Goal: Transaction & Acquisition: Purchase product/service

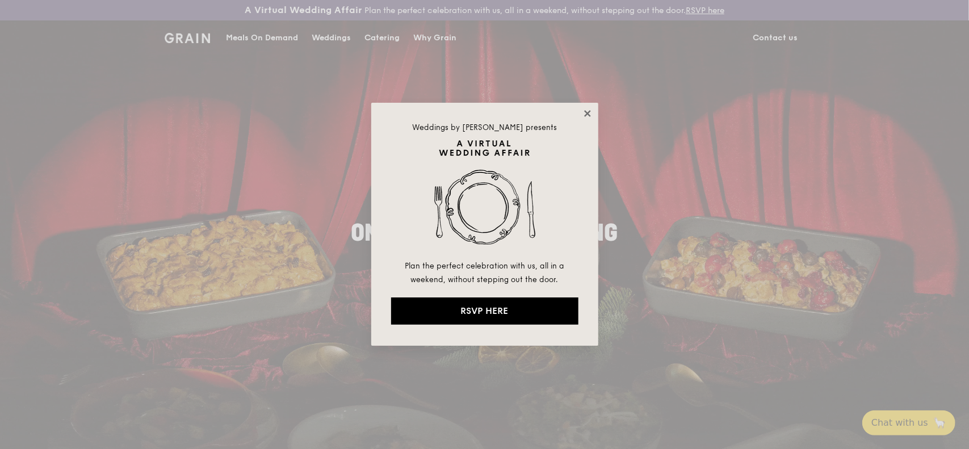
click at [586, 114] on icon at bounding box center [587, 113] width 6 height 6
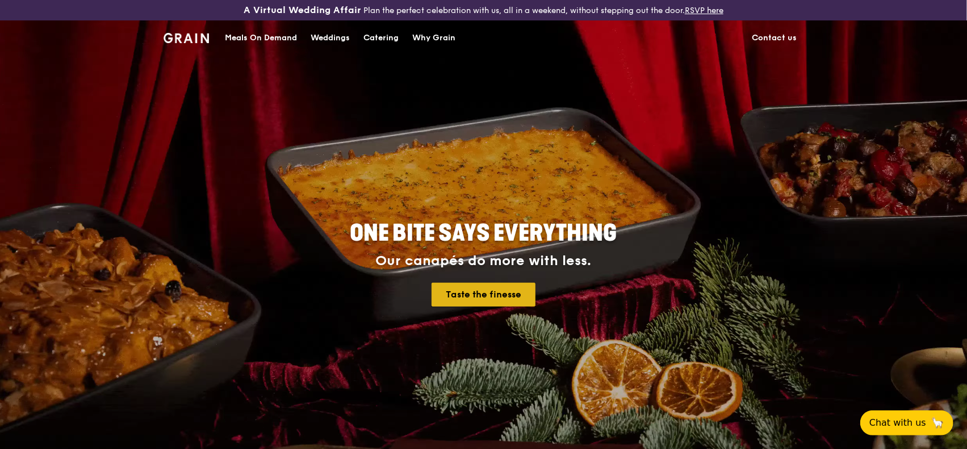
click at [452, 287] on link "Taste the finesse" at bounding box center [483, 295] width 104 height 24
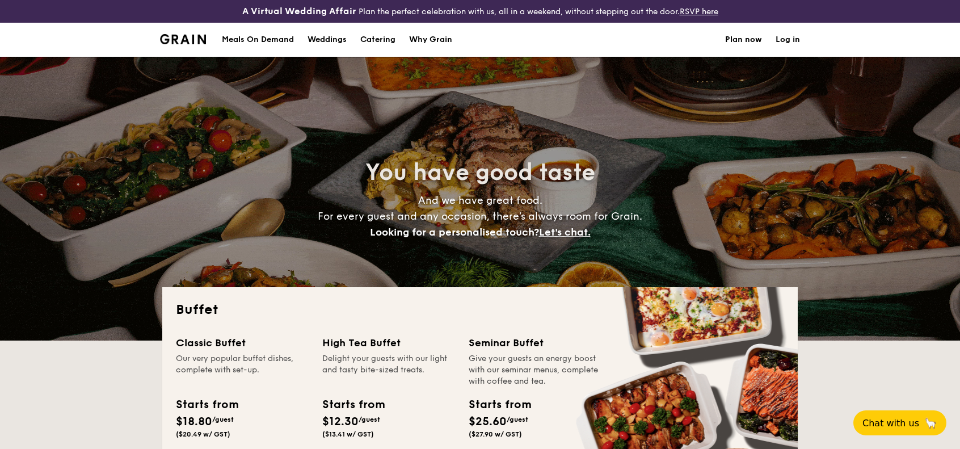
select select
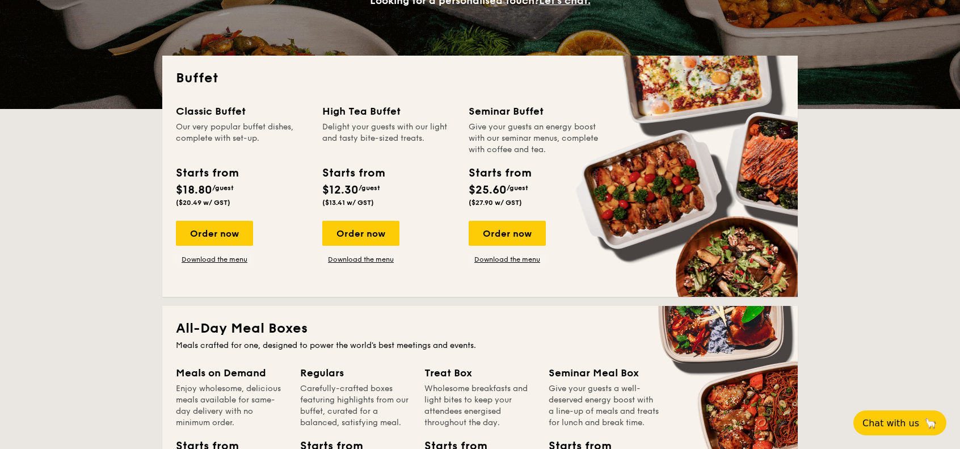
scroll to position [227, 0]
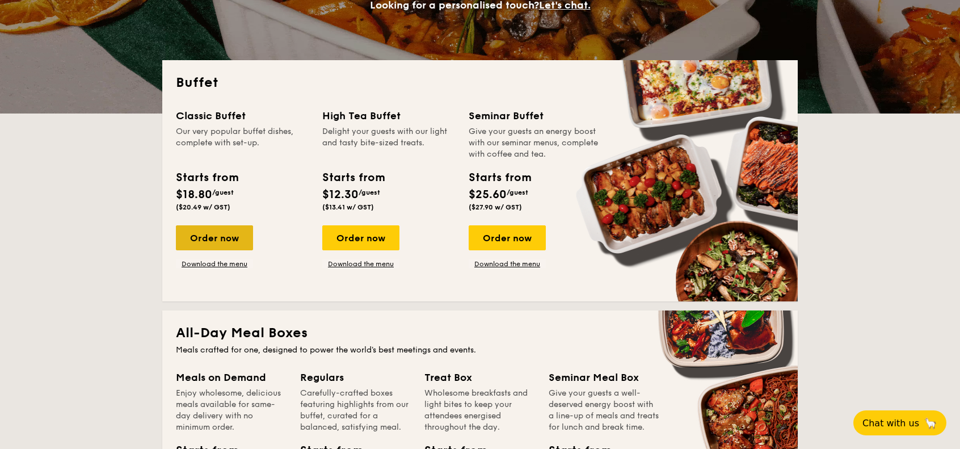
click at [226, 241] on div "Order now" at bounding box center [214, 237] width 77 height 25
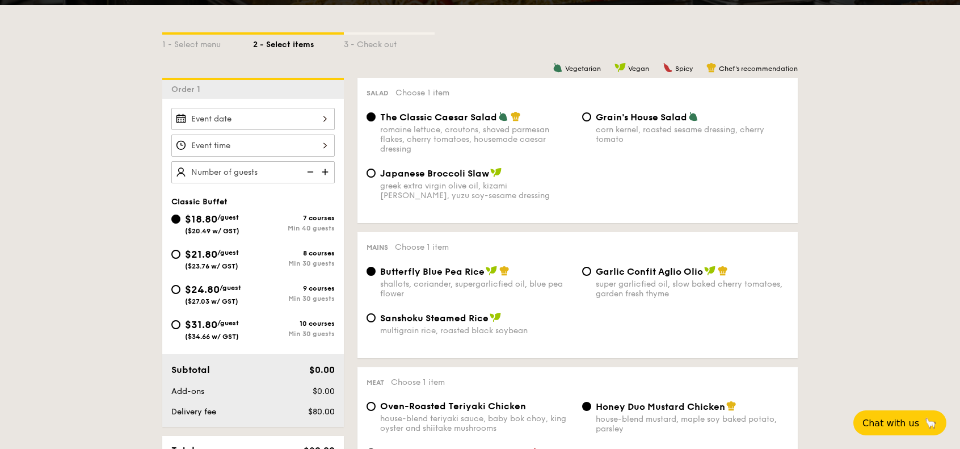
scroll to position [284, 0]
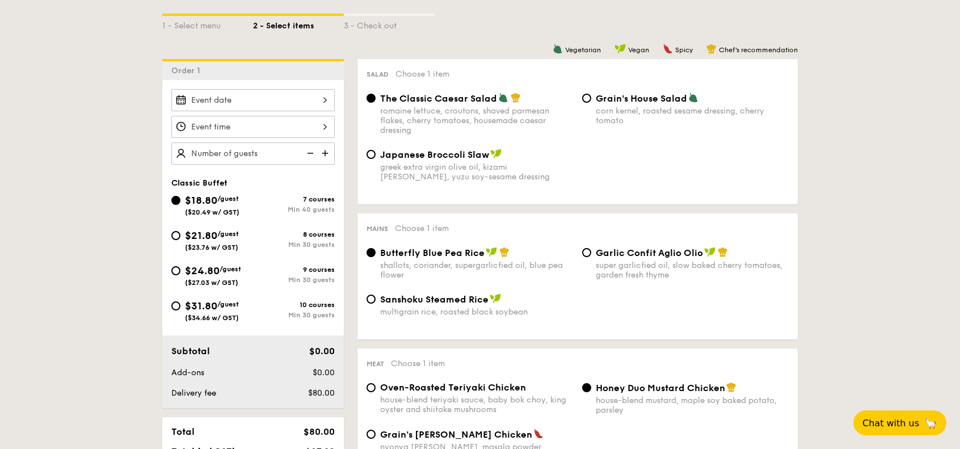
click at [257, 100] on div at bounding box center [252, 100] width 163 height 22
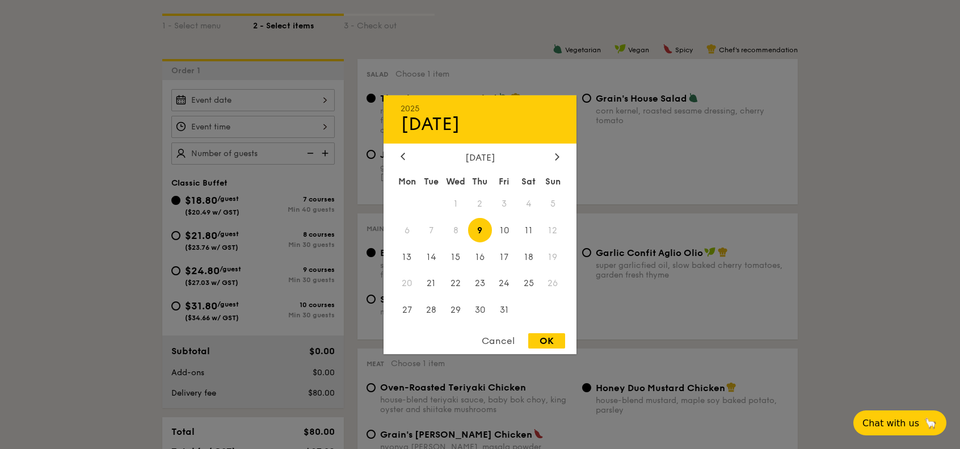
click at [552, 229] on span "12" at bounding box center [553, 230] width 24 height 24
click at [535, 231] on span "11" at bounding box center [529, 230] width 24 height 24
click at [540, 337] on div "OK" at bounding box center [546, 340] width 37 height 15
type input "[DATE]"
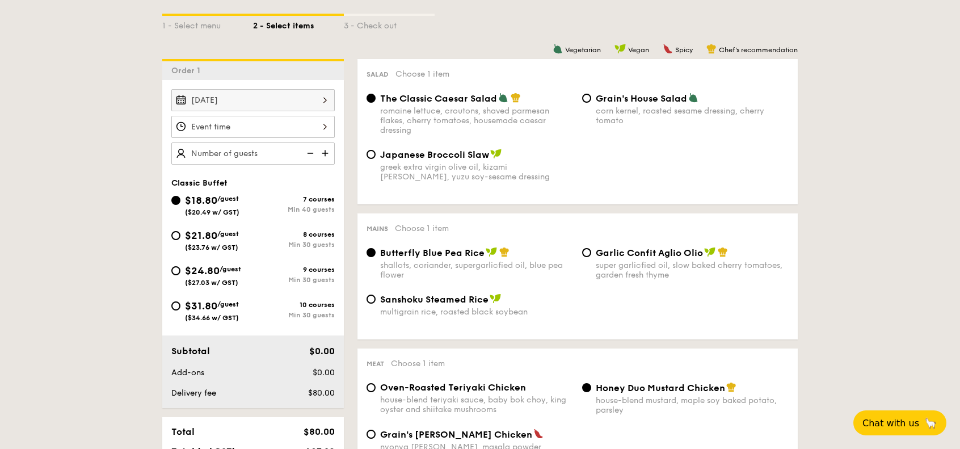
click at [289, 128] on div at bounding box center [252, 127] width 163 height 22
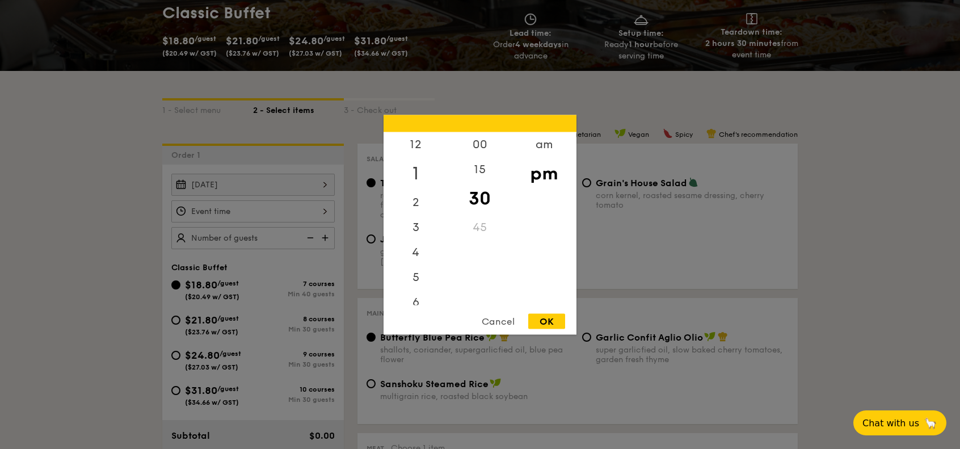
scroll to position [170, 0]
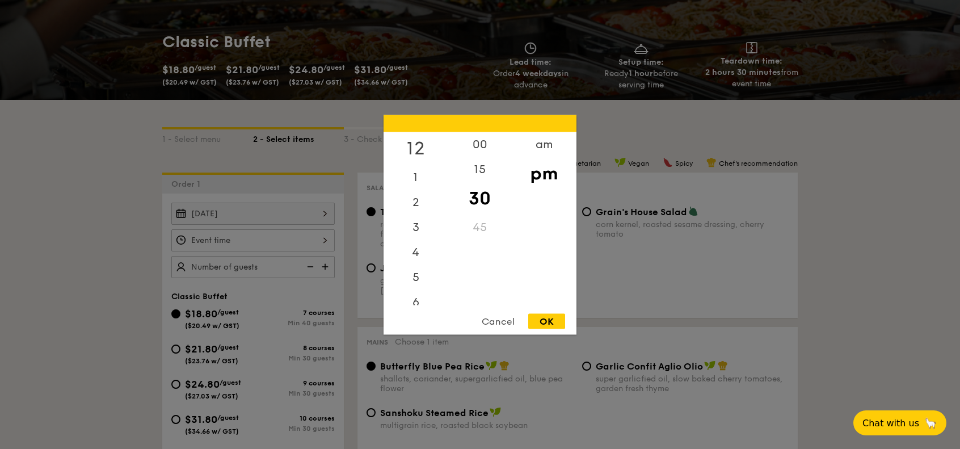
click at [423, 150] on div "12" at bounding box center [416, 148] width 64 height 33
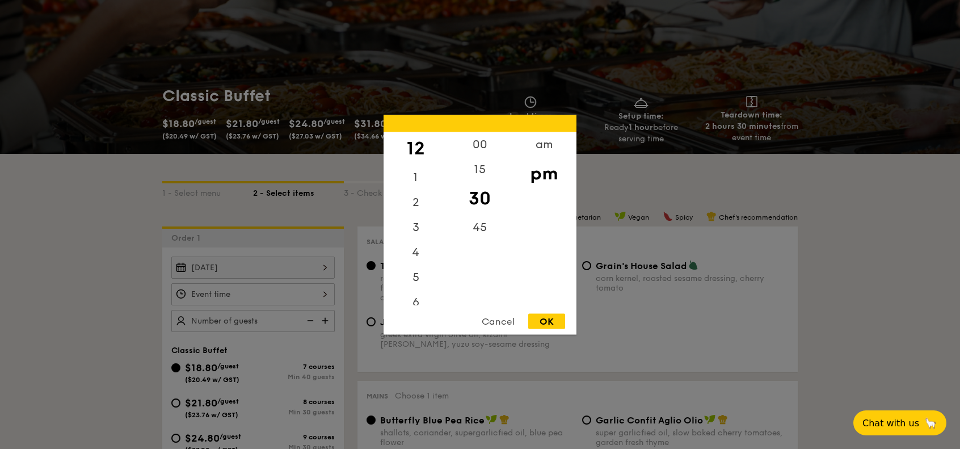
scroll to position [114, 0]
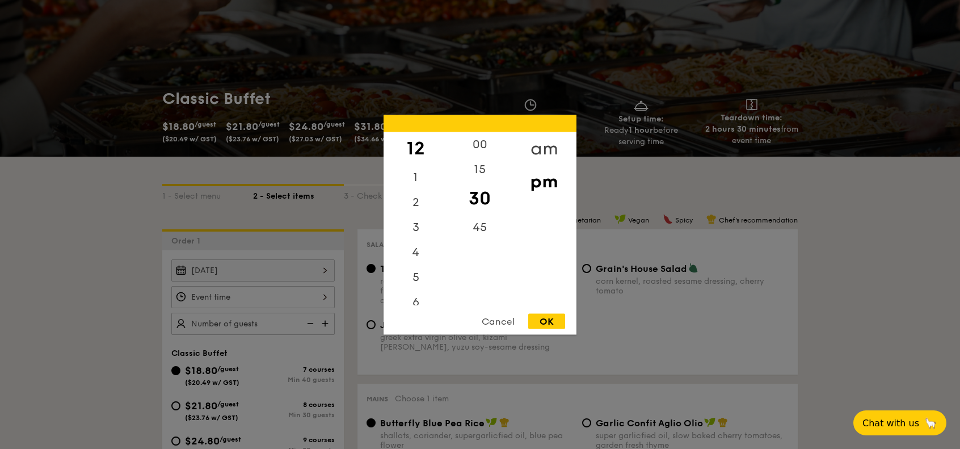
click at [539, 151] on div "am" at bounding box center [544, 148] width 64 height 33
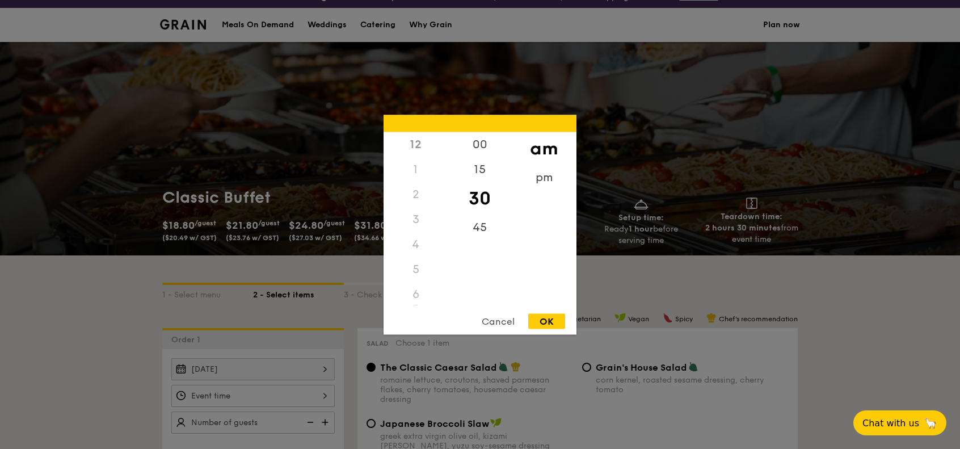
scroll to position [0, 0]
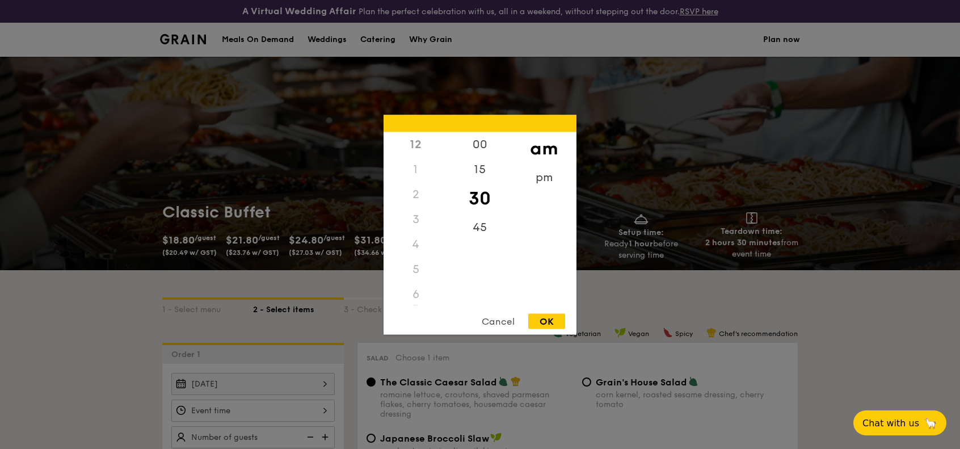
click at [417, 152] on div "12" at bounding box center [416, 144] width 64 height 25
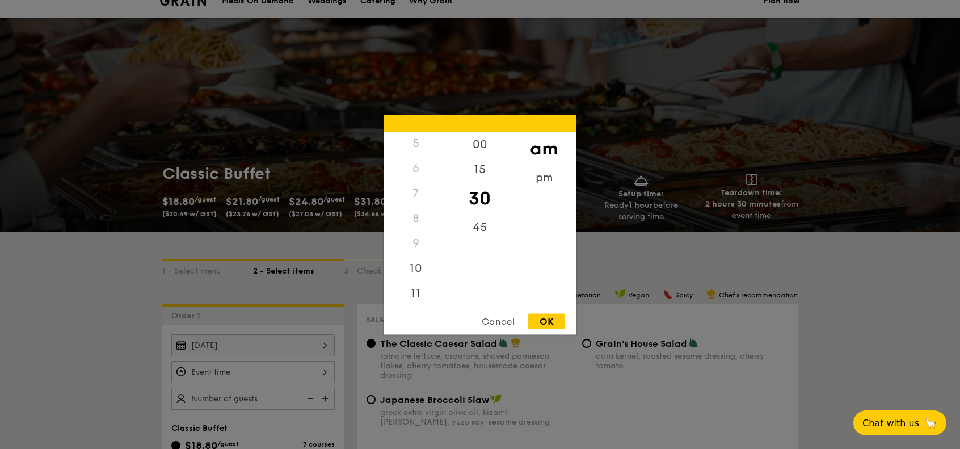
scroll to position [114, 0]
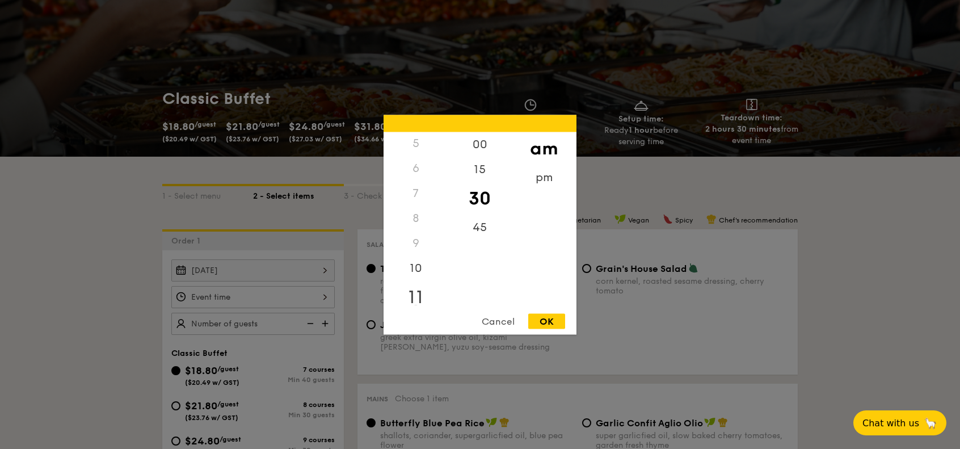
click at [415, 289] on div "11" at bounding box center [416, 296] width 64 height 33
click at [482, 200] on div "30" at bounding box center [480, 198] width 64 height 33
click at [556, 324] on div "OK" at bounding box center [546, 320] width 37 height 15
type input "11:30AM"
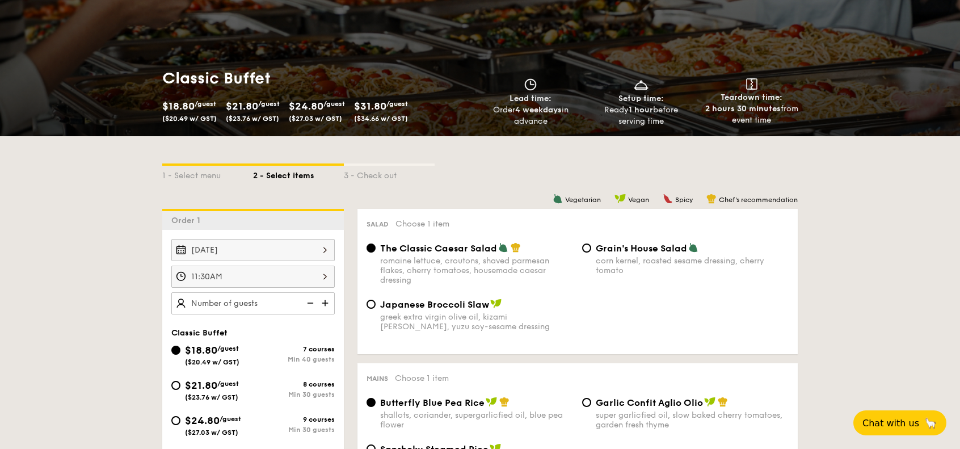
scroll to position [170, 0]
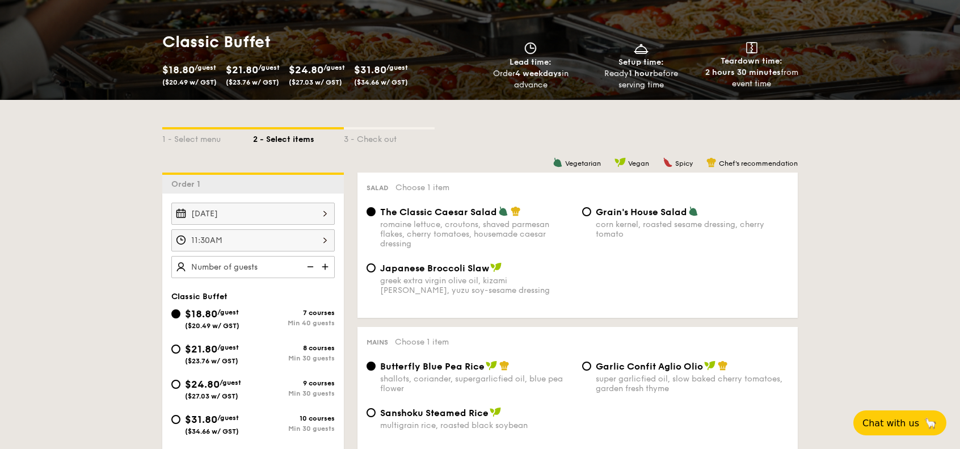
click at [318, 266] on img at bounding box center [326, 267] width 17 height 22
click at [329, 268] on img at bounding box center [326, 267] width 17 height 22
type input "50 guests"
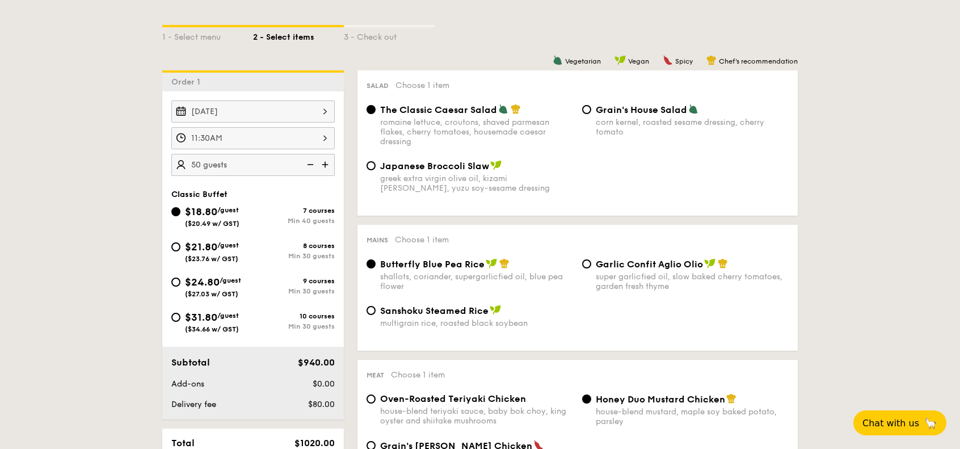
scroll to position [284, 0]
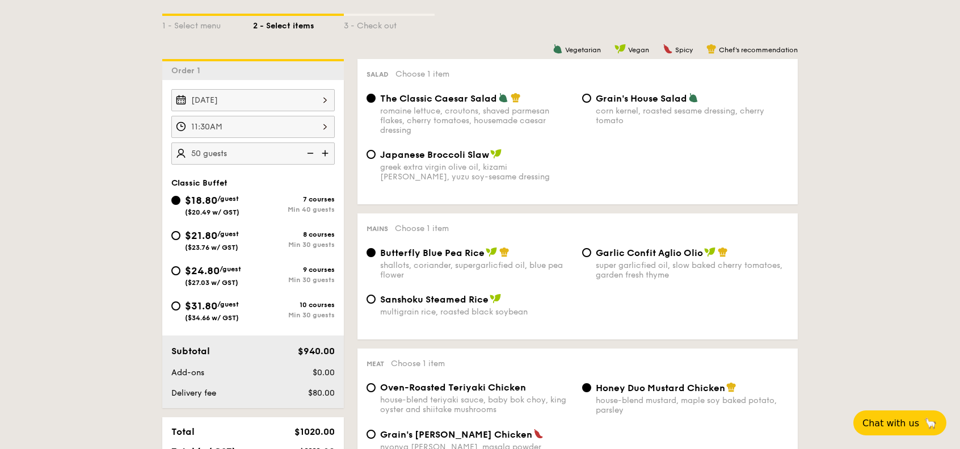
click at [171, 238] on div "$21.80 /guest ($23.76 w/ GST)" at bounding box center [212, 240] width 82 height 24
click at [171, 238] on input "$21.80 /guest ($23.76 w/ GST) 8 courses Min 30 guests" at bounding box center [175, 235] width 9 height 9
radio input "true"
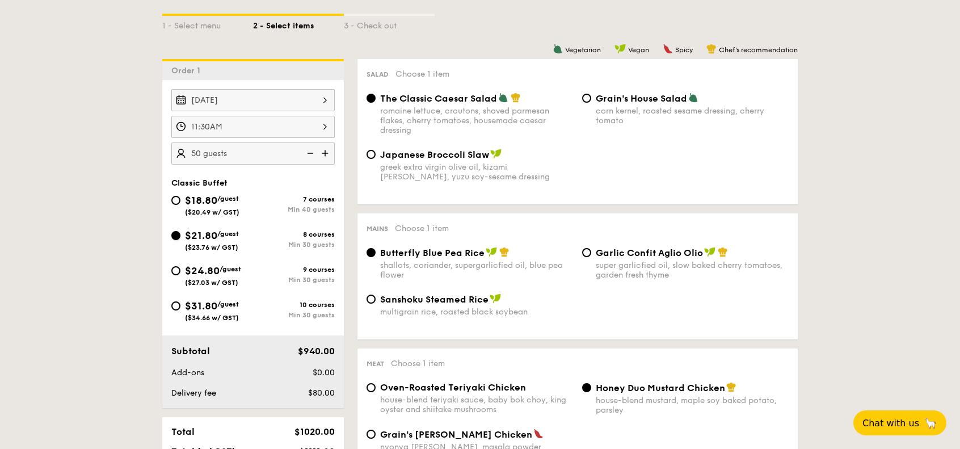
radio input "true"
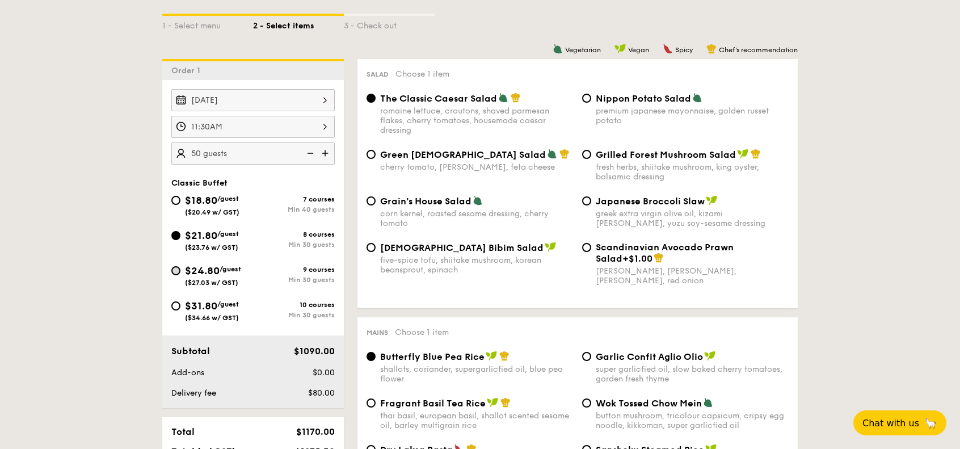
click at [180, 270] on div "$24.80 /guest ($27.03 w/ GST)" at bounding box center [212, 275] width 82 height 24
click at [174, 269] on input "$24.80 /guest ($27.03 w/ GST) 9 courses Min 30 guests" at bounding box center [175, 270] width 9 height 9
radio input "true"
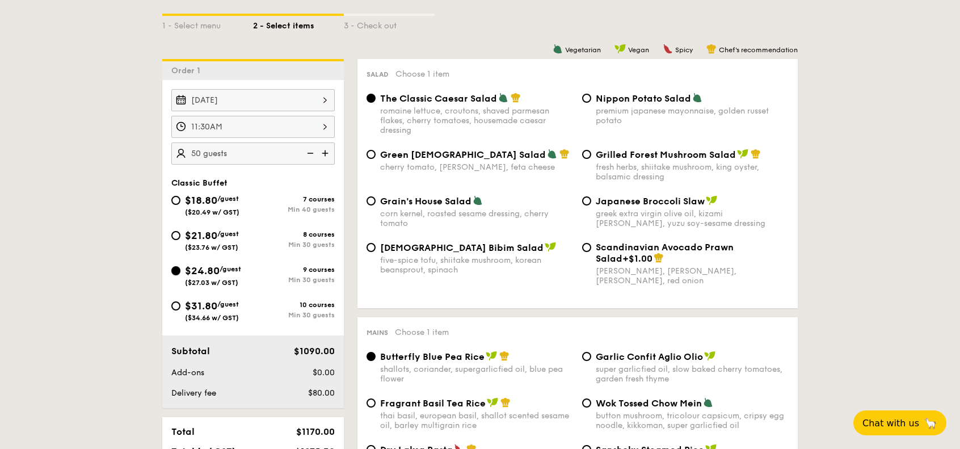
radio input "true"
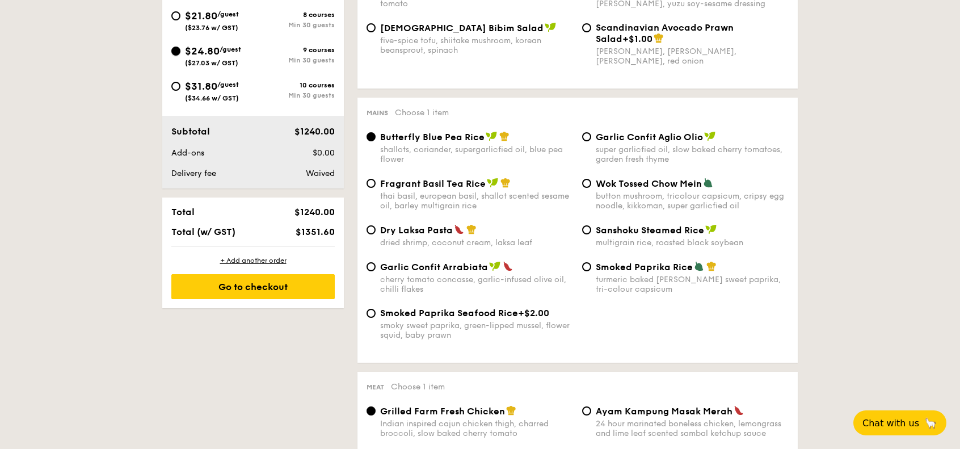
scroll to position [511, 0]
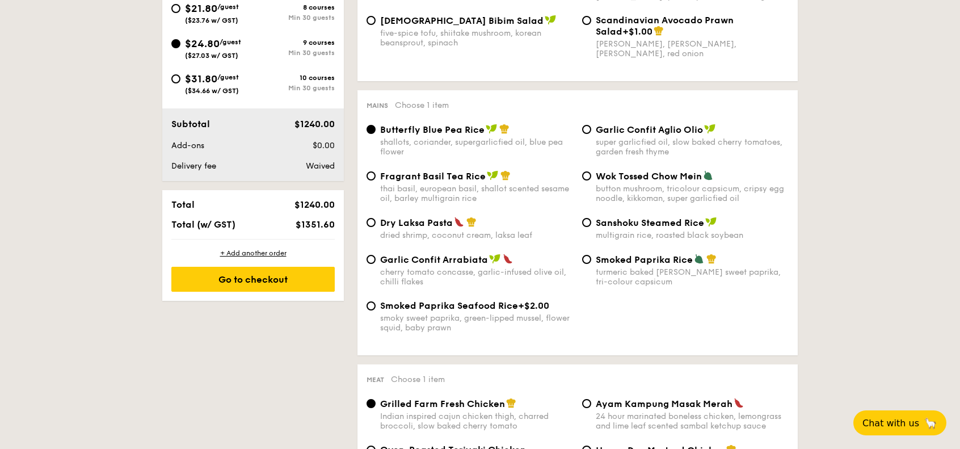
click at [659, 135] on span "Garlic Confit Aglio Olio" at bounding box center [649, 129] width 107 height 11
click at [591, 134] on input "Garlic Confit Aglio Olio super garlicfied oil, slow baked cherry tomatoes, gard…" at bounding box center [586, 129] width 9 height 9
radio input "true"
click at [645, 182] on span "Wok Tossed Chow Mein" at bounding box center [649, 176] width 106 height 11
click at [591, 181] on input "Wok Tossed Chow Mein button mushroom, tricolour capsicum, cripsy egg noodle, ki…" at bounding box center [586, 175] width 9 height 9
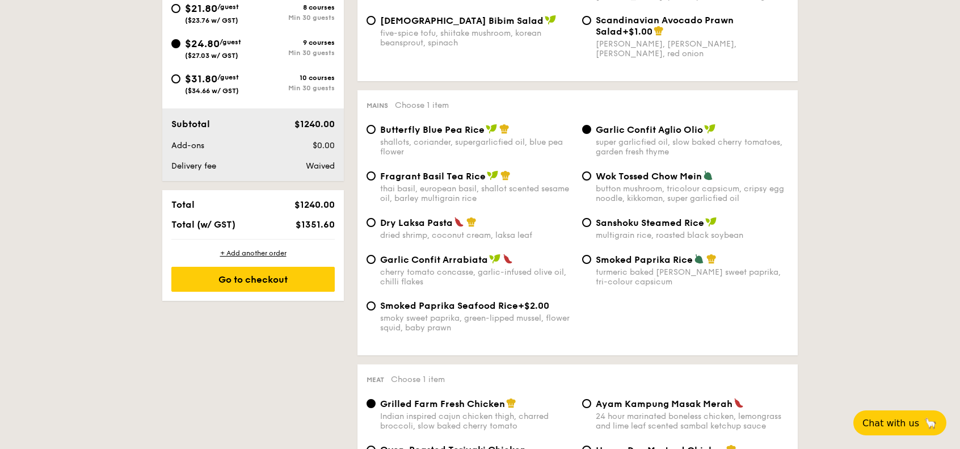
radio input "true"
click at [642, 225] on span "Sanshoku Steamed Rice" at bounding box center [650, 222] width 108 height 11
click at [591, 225] on input "Sanshoku Steamed Rice multigrain rice, roasted black soybean" at bounding box center [586, 222] width 9 height 9
radio input "true"
click at [501, 179] on img at bounding box center [506, 175] width 10 height 10
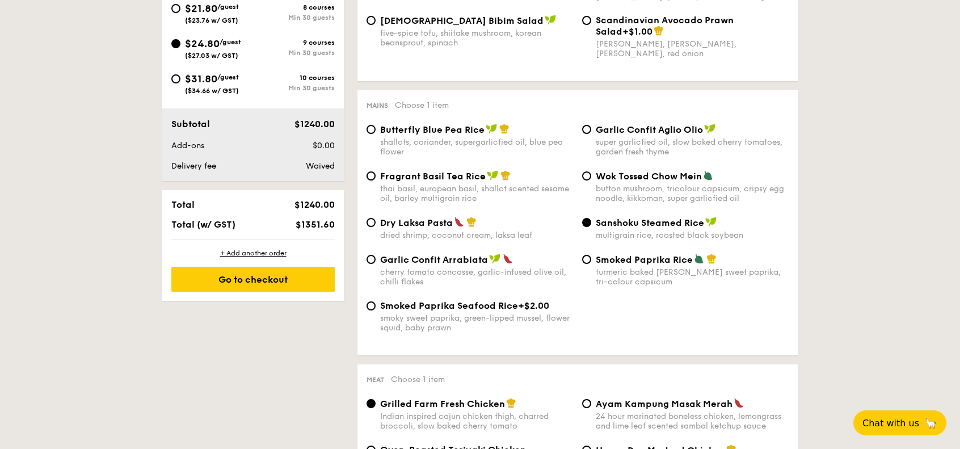
click at [376, 179] on input "Fragrant Basil Tea Rice thai basil, european basil, shallot scented sesame oil,…" at bounding box center [371, 175] width 9 height 9
radio input "true"
click at [471, 212] on div "Fragrant Basil Tea Rice thai basil, european basil, shallot scented sesame oil,…" at bounding box center [577, 193] width 431 height 47
click at [470, 223] on img at bounding box center [472, 222] width 10 height 10
click at [376, 223] on input "Dry Laksa Pasta dried shrimp, coconut cream, laksa leaf" at bounding box center [371, 222] width 9 height 9
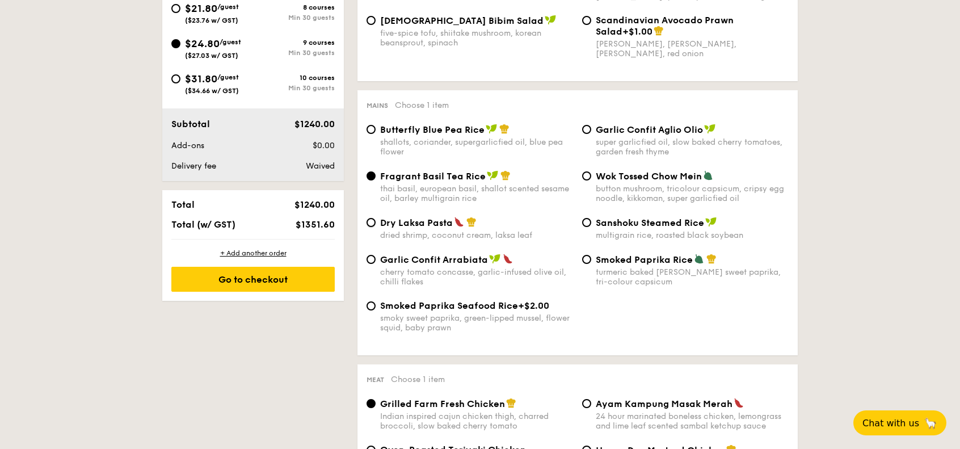
radio input "true"
click at [475, 249] on div "Dry Laksa Pasta dried shrimp, coconut cream, laksa leaf Sanshoku Steamed Rice m…" at bounding box center [577, 235] width 431 height 37
click at [481, 281] on div "cherry tomato concasse, garlic-infused olive oil, chilli flakes" at bounding box center [476, 276] width 193 height 19
click at [376, 264] on input "Garlic Confit Arrabiata cherry tomato concasse, garlic-infused olive oil, chill…" at bounding box center [371, 259] width 9 height 9
radio input "true"
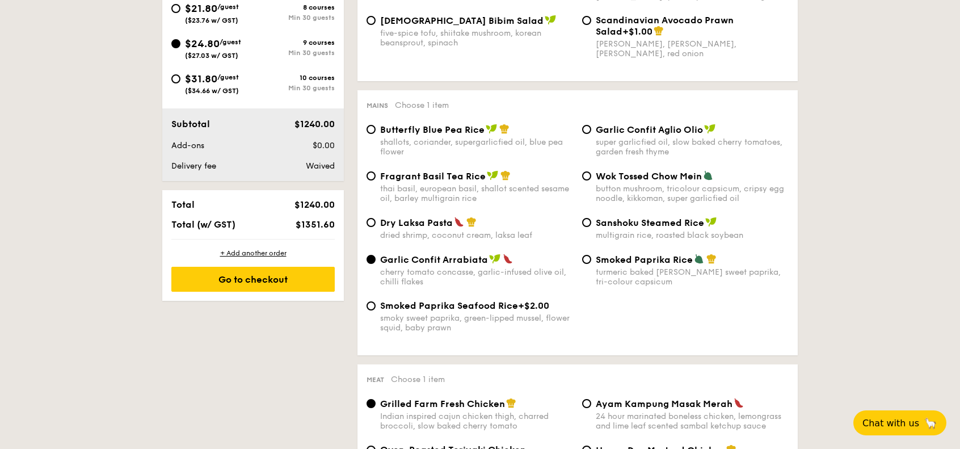
click at [476, 223] on div "Dry Laksa Pasta" at bounding box center [476, 222] width 193 height 11
click at [376, 223] on input "Dry Laksa Pasta dried shrimp, coconut cream, laksa leaf" at bounding box center [371, 222] width 9 height 9
radio input "true"
click at [633, 221] on span "Sanshoku Steamed Rice" at bounding box center [650, 222] width 108 height 11
click at [591, 221] on input "Sanshoku Steamed Rice multigrain rice, roasted black soybean" at bounding box center [586, 222] width 9 height 9
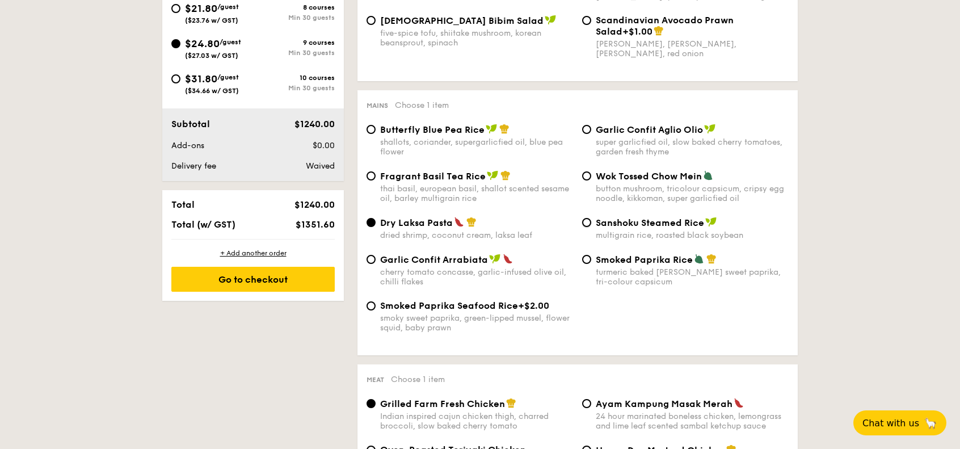
radio input "true"
click at [610, 274] on div "turmeric baked [PERSON_NAME] sweet paprika, tri-colour capsicum" at bounding box center [692, 276] width 193 height 19
click at [591, 264] on input "Smoked Paprika Rice turmeric baked [PERSON_NAME] sweet paprika, tri-colour caps…" at bounding box center [586, 259] width 9 height 9
radio input "true"
click at [635, 228] on span "Sanshoku Steamed Rice" at bounding box center [650, 222] width 108 height 11
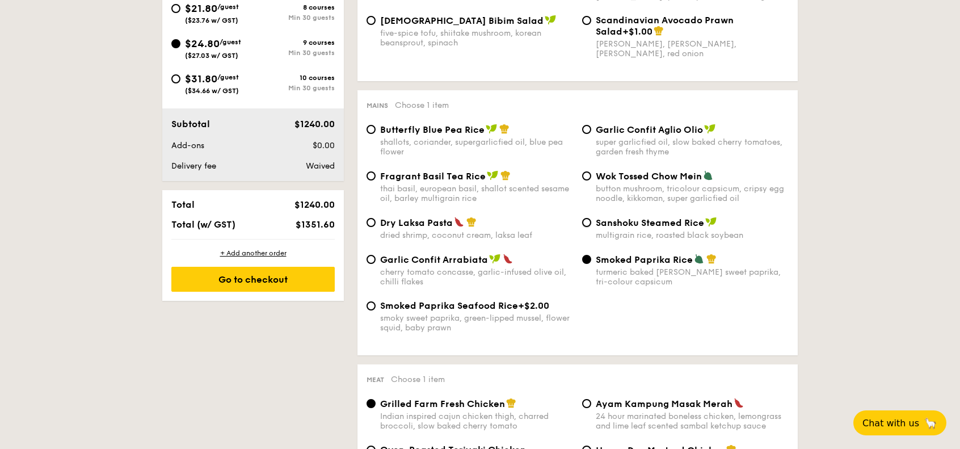
click at [591, 227] on input "Sanshoku Steamed Rice multigrain rice, roasted black soybean" at bounding box center [586, 222] width 9 height 9
radio input "true"
click at [599, 265] on span "Smoked Paprika Rice" at bounding box center [644, 259] width 97 height 11
click at [591, 264] on input "Smoked Paprika Rice turmeric baked [PERSON_NAME] sweet paprika, tri-colour caps…" at bounding box center [586, 259] width 9 height 9
radio input "true"
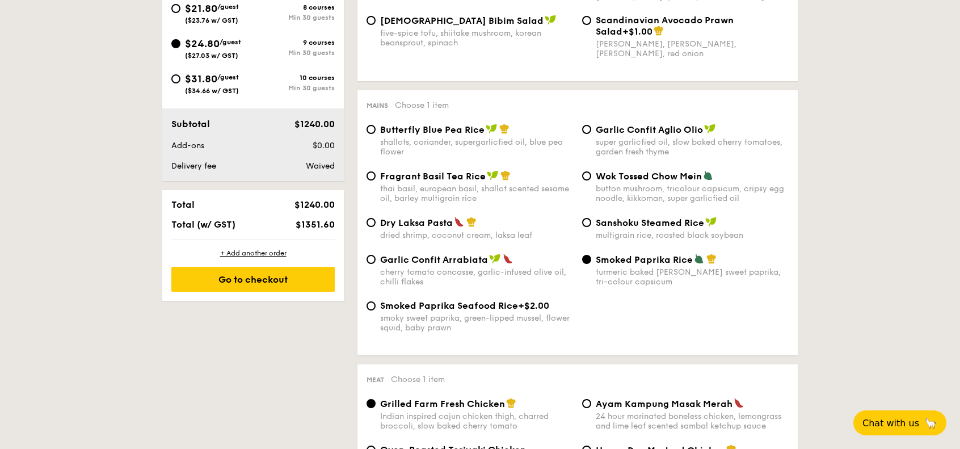
click at [514, 297] on div "Garlic Confit Arrabiata cherry tomato concasse, garlic-infused olive oil, chill…" at bounding box center [577, 277] width 431 height 47
drag, startPoint x: 485, startPoint y: 305, endPoint x: 458, endPoint y: 238, distance: 72.1
click at [484, 304] on span "Smoked Paprika Seafood Rice" at bounding box center [449, 305] width 138 height 11
click at [455, 225] on img at bounding box center [459, 222] width 10 height 10
click at [376, 225] on input "Dry Laksa Pasta dried shrimp, coconut cream, laksa leaf" at bounding box center [371, 222] width 9 height 9
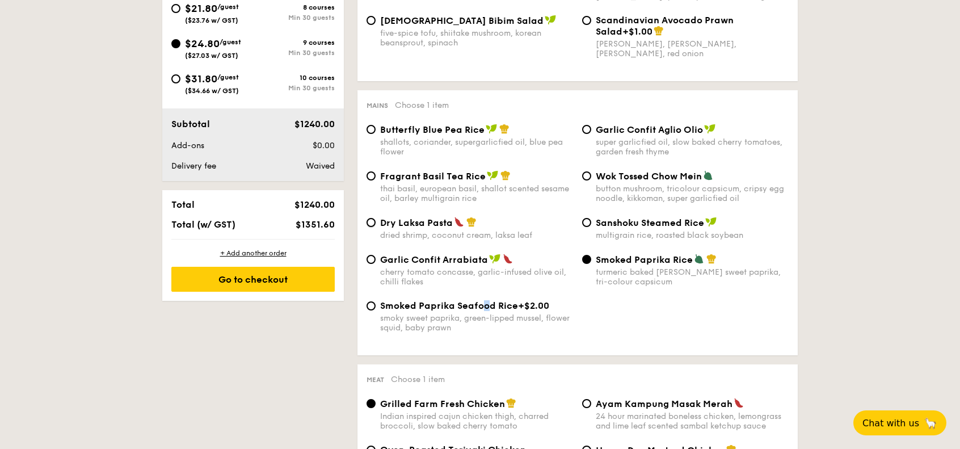
radio input "true"
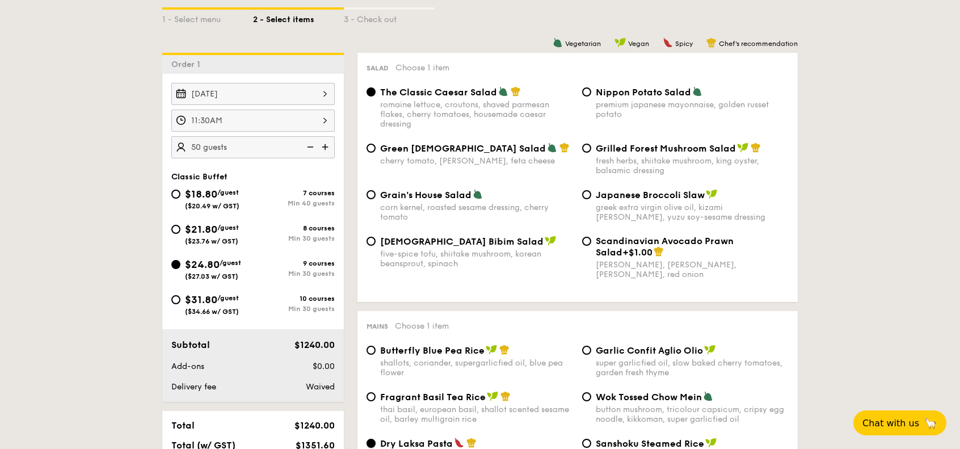
scroll to position [284, 0]
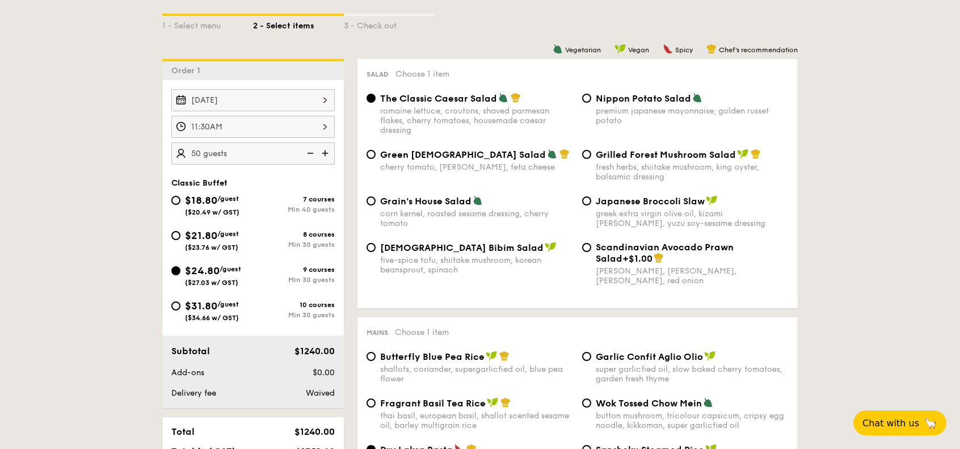
click at [634, 104] on span "Nippon Potato Salad" at bounding box center [643, 98] width 95 height 11
click at [591, 103] on input "Nippon Potato Salad premium japanese mayonnaise, golden russet potato" at bounding box center [586, 98] width 9 height 9
radio input "true"
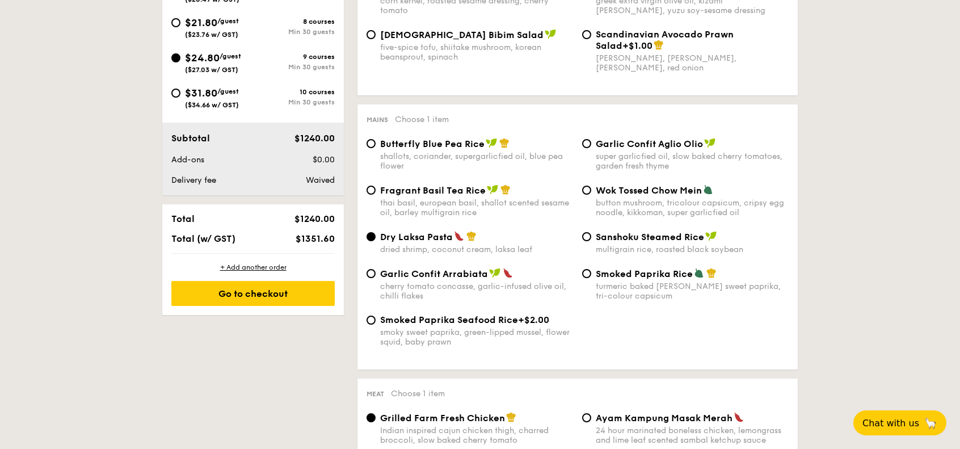
scroll to position [681, 0]
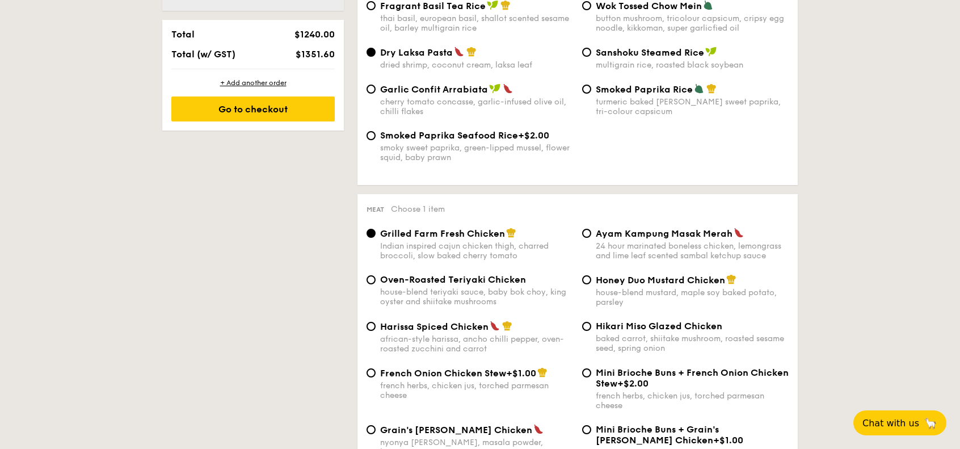
click at [616, 239] on span "Ayam Kampung Masak Merah" at bounding box center [664, 233] width 137 height 11
click at [591, 238] on input "Ayam Kampung Masak Merah 24 hour marinated boneless chicken, lemongrass and lim…" at bounding box center [586, 233] width 9 height 9
radio input "true"
click at [633, 297] on div "house-blend mustard, maple soy baked potato, parsley" at bounding box center [692, 297] width 193 height 19
click at [591, 284] on input "Honey Duo Mustard Chicken house-blend mustard, maple soy baked potato, parsley" at bounding box center [586, 279] width 9 height 9
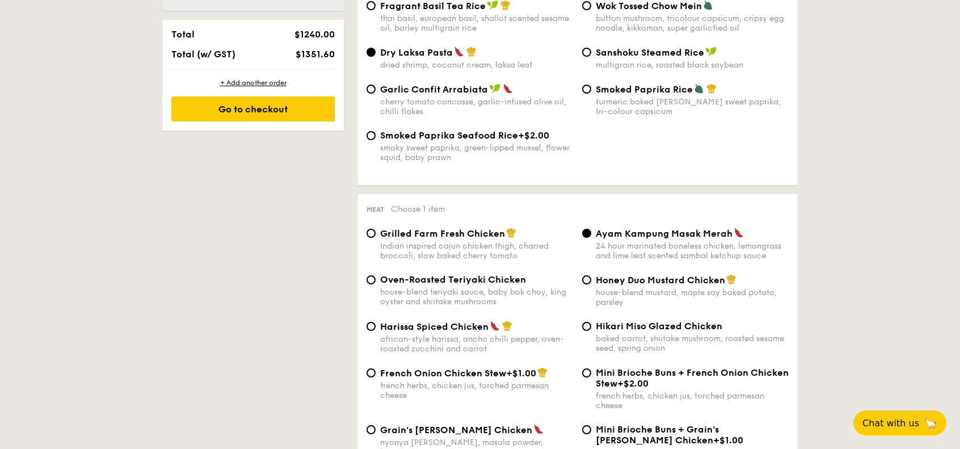
radio input "true"
click at [490, 283] on span "Oven-Roasted Teriyaki Chicken" at bounding box center [453, 279] width 146 height 11
click at [376, 283] on input "Oven-Roasted Teriyaki Chicken house-blend teriyaki sauce, baby bok choy, king o…" at bounding box center [371, 279] width 9 height 9
radio input "true"
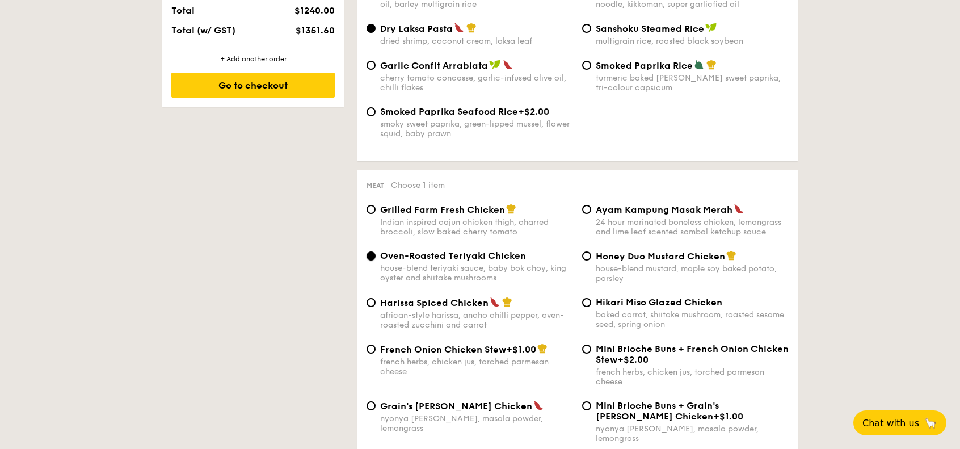
scroll to position [738, 0]
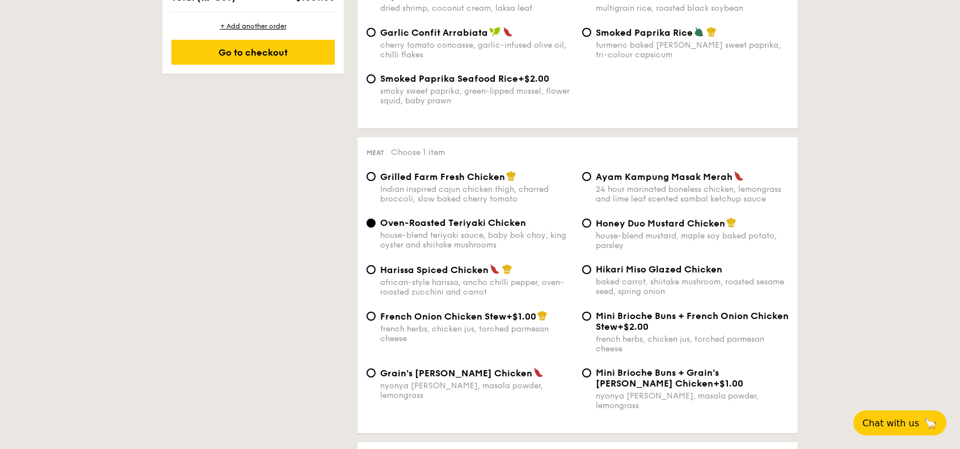
click at [493, 274] on img at bounding box center [495, 269] width 10 height 10
click at [376, 274] on input "Harissa Spiced Chicken african-style harissa, ancho chilli pepper, oven-roasted…" at bounding box center [371, 269] width 9 height 9
radio input "true"
click at [591, 286] on div "Hikari Miso Glazed Chicken baked carrot, shiitake mushroom, roasted sesame seed…" at bounding box center [686, 280] width 216 height 32
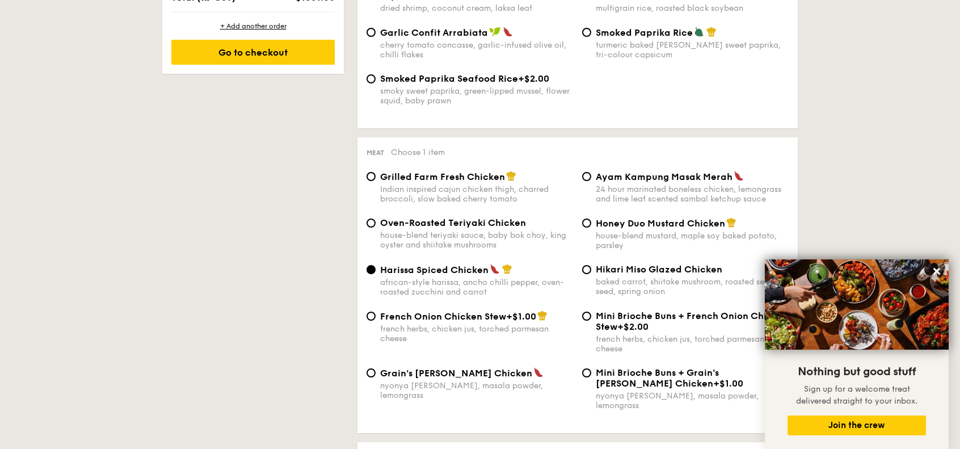
click at [633, 238] on div "house-blend mustard, maple soy baked potato, parsley" at bounding box center [692, 240] width 193 height 19
click at [591, 228] on input "Honey Duo Mustard Chicken house-blend mustard, maple soy baked potato, parsley" at bounding box center [586, 223] width 9 height 9
radio input "true"
click at [643, 258] on div "Oven-Roasted Teriyaki Chicken house-blend teriyaki sauce, baby bok choy, king o…" at bounding box center [577, 240] width 431 height 47
click at [937, 273] on icon at bounding box center [937, 271] width 7 height 7
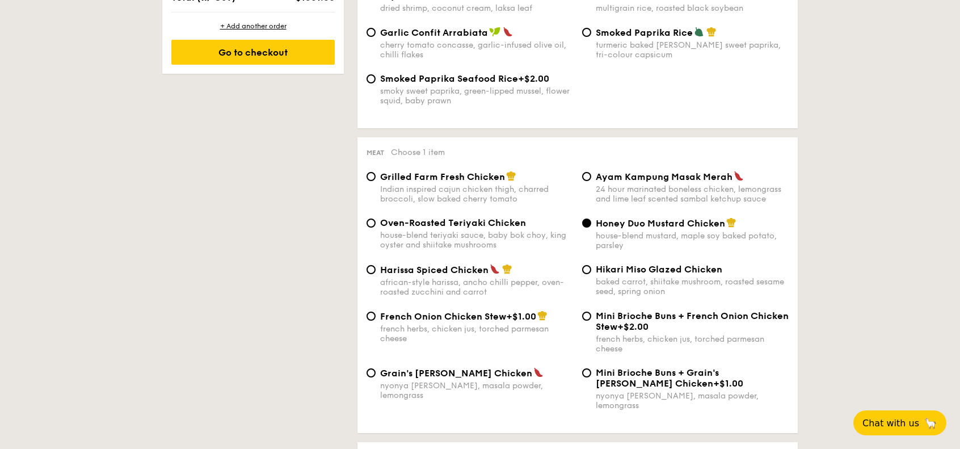
click at [651, 275] on span "Hikari Miso Glazed Chicken" at bounding box center [659, 269] width 127 height 11
click at [591, 274] on input "Hikari Miso Glazed Chicken baked carrot, shiitake mushroom, roasted sesame seed…" at bounding box center [586, 269] width 9 height 9
radio input "true"
click at [665, 204] on div "24 hour marinated boneless chicken, lemongrass and lime leaf scented sambal ket…" at bounding box center [692, 193] width 193 height 19
click at [591, 181] on input "Ayam Kampung Masak Merah 24 hour marinated boneless chicken, lemongrass and lim…" at bounding box center [586, 176] width 9 height 9
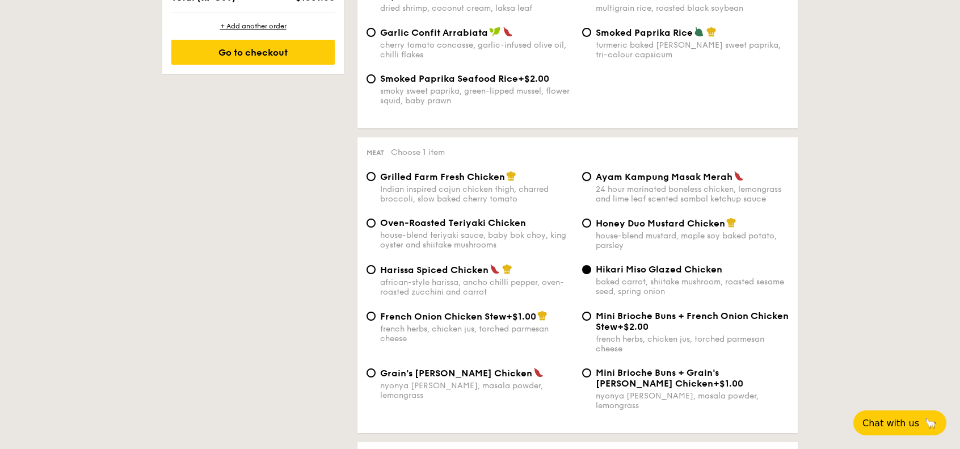
radio input "true"
click at [661, 249] on div "house-blend mustard, maple soy baked potato, parsley" at bounding box center [692, 240] width 193 height 19
click at [591, 228] on input "Honey Duo Mustard Chicken house-blend mustard, maple soy baked potato, parsley" at bounding box center [586, 223] width 9 height 9
radio input "true"
click at [665, 296] on div "baked carrot, shiitake mushroom, roasted sesame seed, spring onion" at bounding box center [692, 286] width 193 height 19
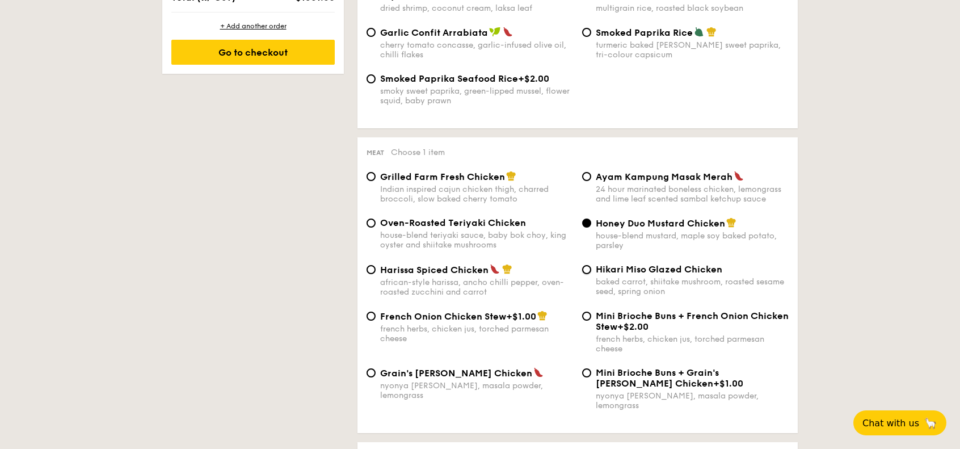
click at [591, 274] on input "Hikari Miso Glazed Chicken baked carrot, shiitake mushroom, roasted sesame seed…" at bounding box center [586, 269] width 9 height 9
radio input "true"
click at [460, 291] on div "african-style harissa, ancho chilli pepper, oven-roasted zucchini and carrot" at bounding box center [476, 287] width 193 height 19
click at [376, 274] on input "Harissa Spiced Chicken african-style harissa, ancho chilli pepper, oven-roasted…" at bounding box center [371, 269] width 9 height 9
radio input "true"
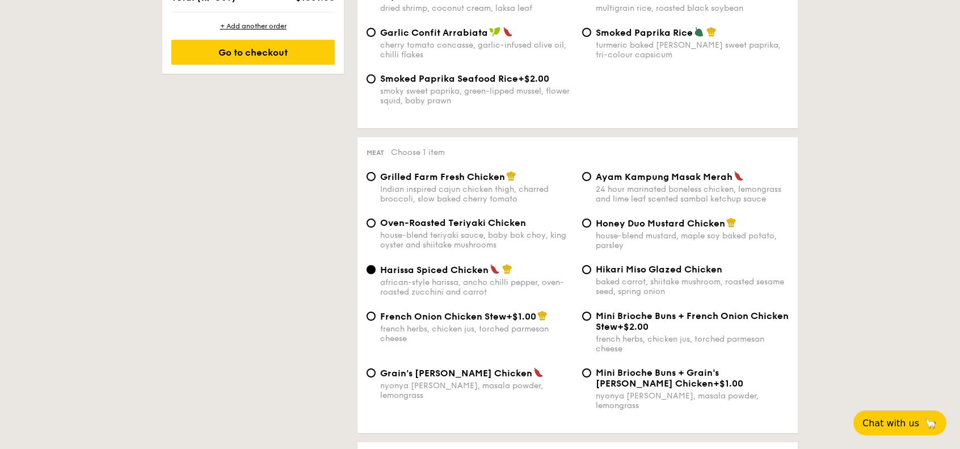
click at [500, 236] on div "house-blend teriyaki sauce, baby bok choy, king oyster and shiitake mushrooms" at bounding box center [476, 239] width 193 height 19
click at [376, 228] on input "Oven-Roasted Teriyaki Chicken house-blend teriyaki sauce, baby bok choy, king o…" at bounding box center [371, 223] width 9 height 9
radio input "true"
click at [495, 310] on div "Harissa Spiced Chicken african-style harissa, ancho chilli pepper, oven-roasted…" at bounding box center [577, 287] width 431 height 47
click at [472, 263] on div "Oven-Roasted Teriyaki Chicken house-blend teriyaki sauce, baby bok choy, king o…" at bounding box center [577, 240] width 431 height 47
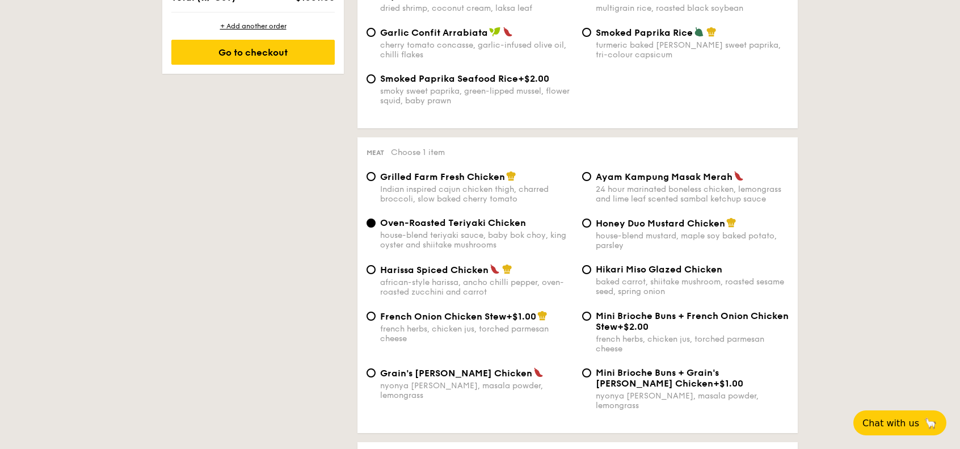
click at [480, 249] on div "house-blend teriyaki sauce, baby bok choy, king oyster and shiitake mushrooms" at bounding box center [476, 239] width 193 height 19
click at [376, 228] on input "Oven-Roasted Teriyaki Chicken house-blend teriyaki sauce, baby bok choy, king o…" at bounding box center [371, 223] width 9 height 9
click at [463, 367] on div "French Onion Chicken Stew +$1.00 french herbs, chicken jus, torched parmesan ch…" at bounding box center [577, 338] width 431 height 57
click at [462, 379] on span "Grain's [PERSON_NAME] Chicken" at bounding box center [456, 373] width 152 height 11
click at [376, 377] on input "Grain's [PERSON_NAME] Chicken nyonya [PERSON_NAME], masala powder, lemongrass" at bounding box center [371, 372] width 9 height 9
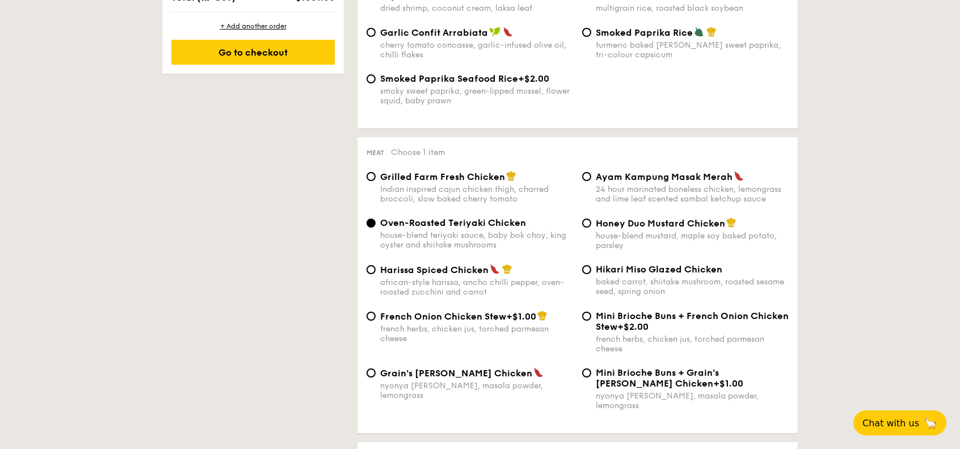
radio input "true"
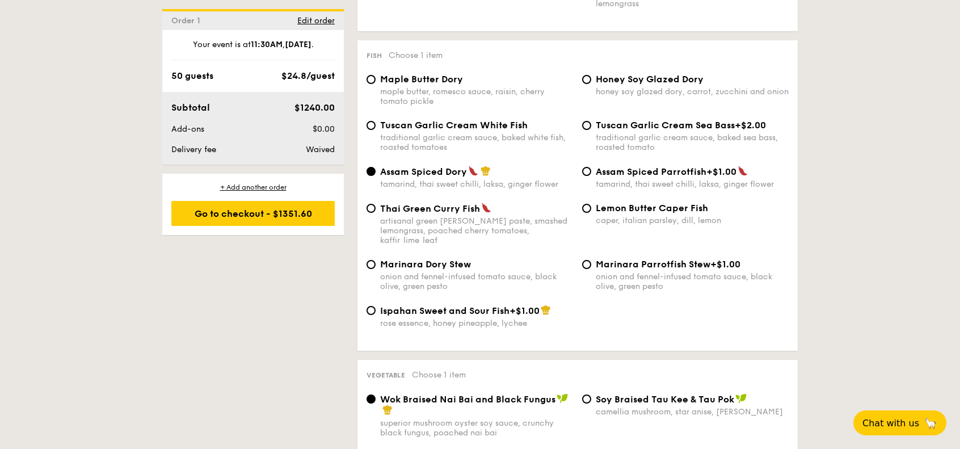
scroll to position [1135, 0]
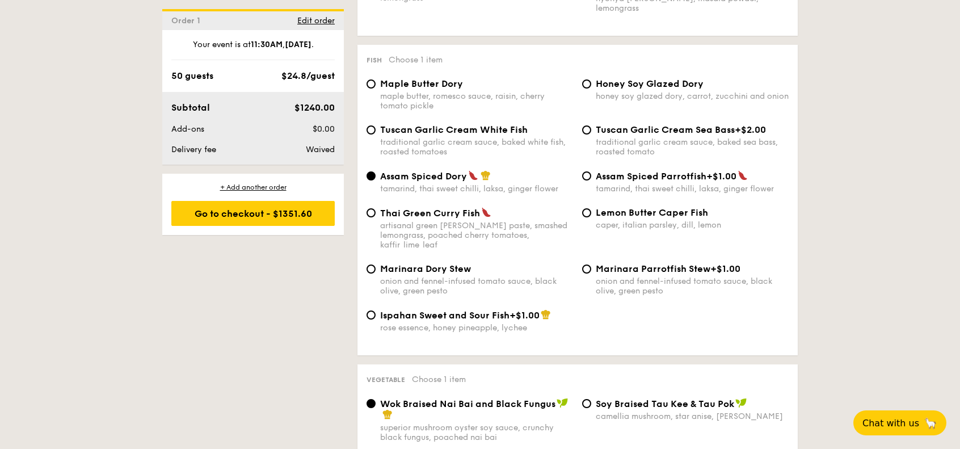
click at [674, 96] on div "honey soy glazed dory, carrot, zucchini and onion" at bounding box center [692, 96] width 193 height 10
click at [591, 89] on input "Honey Soy Glazed Dory honey soy glazed dory, carrot, zucchini and onion" at bounding box center [586, 83] width 9 height 9
radio input "true"
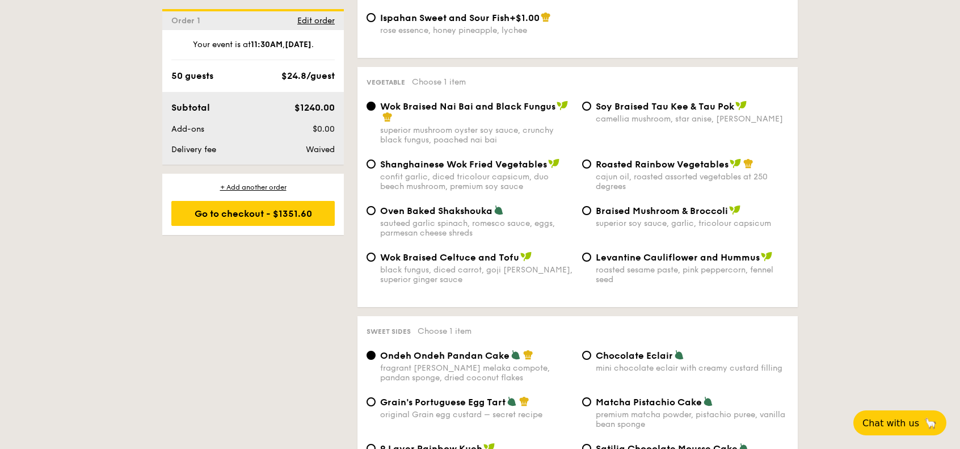
scroll to position [1476, 0]
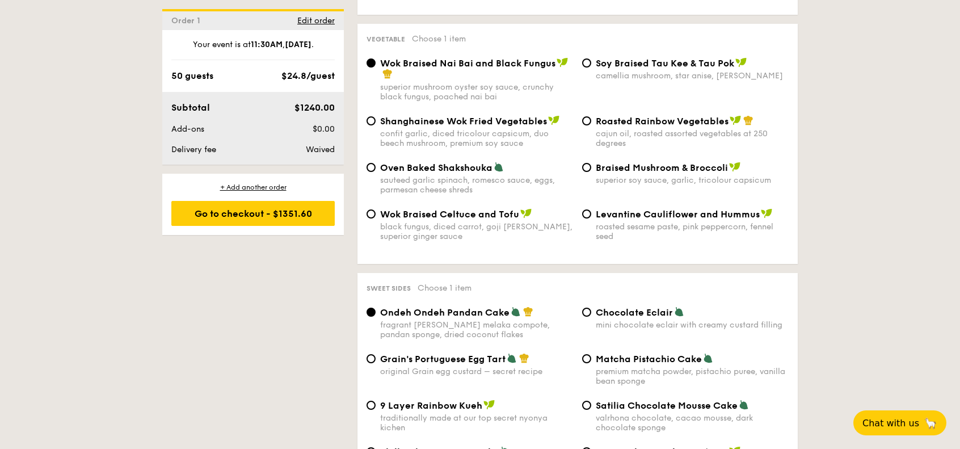
drag, startPoint x: 627, startPoint y: 114, endPoint x: 592, endPoint y: 120, distance: 35.1
click at [591, 121] on div "Roasted Rainbow Vegetables cajun oil, roasted assorted vegetables at 250 degrees" at bounding box center [686, 131] width 216 height 33
click at [621, 116] on span "Roasted Rainbow Vegetables" at bounding box center [662, 121] width 133 height 11
click at [591, 116] on input "Roasted Rainbow Vegetables cajun oil, roasted assorted vegetables at 250 degrees" at bounding box center [586, 120] width 9 height 9
radio input "true"
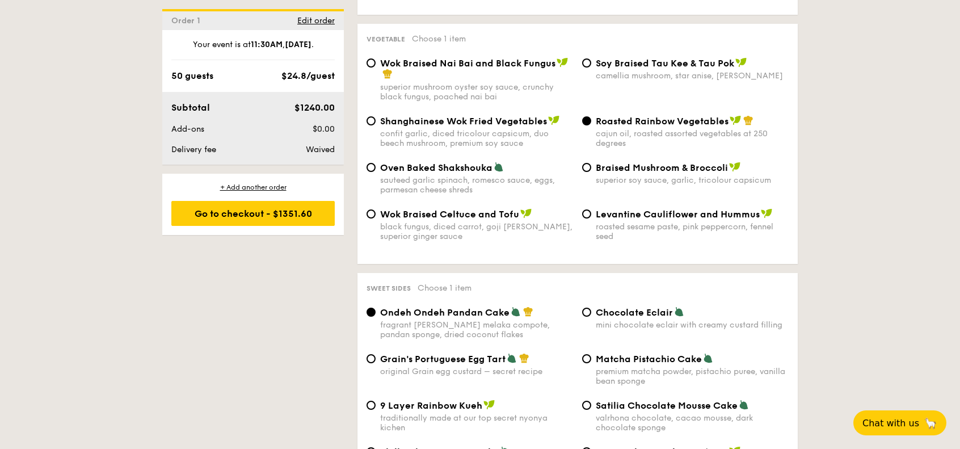
click at [644, 71] on div "camellia mushroom, star anise, [PERSON_NAME]" at bounding box center [692, 76] width 193 height 10
click at [591, 64] on input "⁠Soy Braised Tau Kee & Tau Pok camellia mushroom, star anise, goji [PERSON_NAME]" at bounding box center [586, 62] width 9 height 9
radio input "true"
click at [650, 115] on div "Roasted Rainbow Vegetables" at bounding box center [692, 120] width 193 height 11
click at [591, 116] on input "Roasted Rainbow Vegetables cajun oil, roasted assorted vegetables at 250 degrees" at bounding box center [586, 120] width 9 height 9
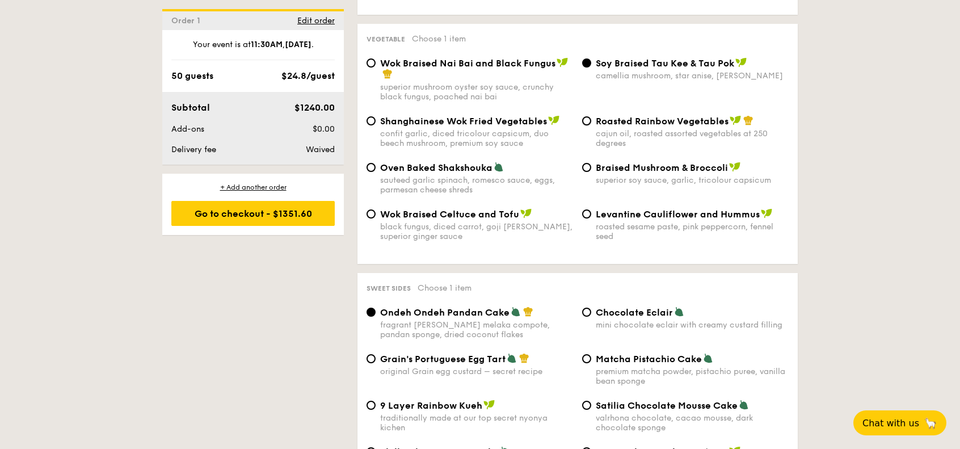
radio input "true"
click at [646, 58] on span "⁠Soy Braised Tau Kee & Tau Pok" at bounding box center [665, 63] width 139 height 11
click at [591, 58] on input "⁠Soy Braised Tau Kee & Tau Pok camellia mushroom, star anise, goji [PERSON_NAME]" at bounding box center [586, 62] width 9 height 9
radio input "true"
click at [506, 58] on span "Wok Braised Nai Bai and Black Fungus" at bounding box center [467, 63] width 175 height 11
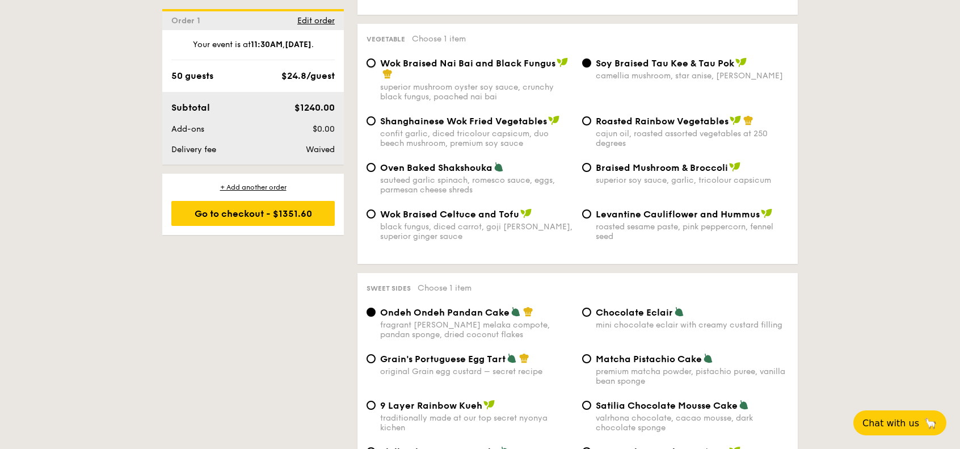
click at [376, 58] on input "Wok Braised Nai Bai and Black Fungus superior mushroom oyster soy sauce, crunch…" at bounding box center [371, 62] width 9 height 9
radio input "true"
click at [626, 58] on span "⁠Soy Braised Tau Kee & Tau Pok" at bounding box center [665, 63] width 139 height 11
click at [591, 58] on input "⁠Soy Braised Tau Kee & Tau Pok camellia mushroom, star anise, goji [PERSON_NAME]" at bounding box center [586, 62] width 9 height 9
radio input "true"
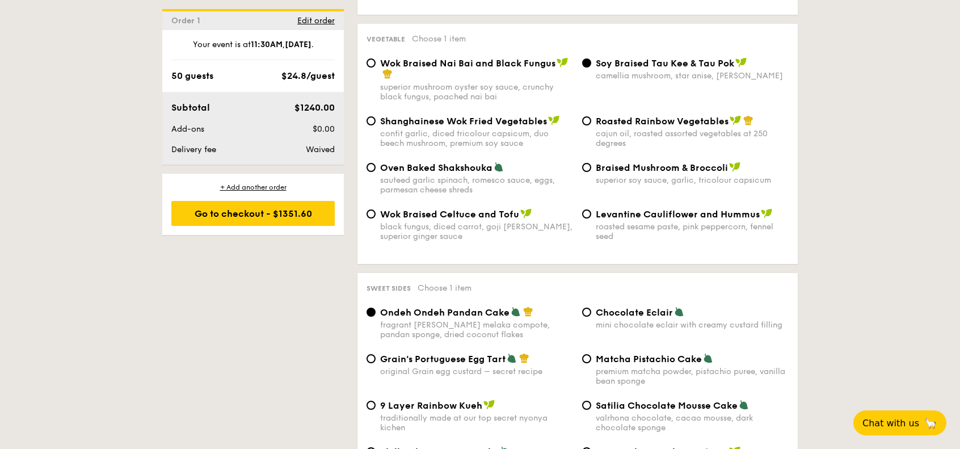
click at [563, 58] on div "Wok Braised Nai Bai and Black Fungus" at bounding box center [476, 68] width 193 height 23
click at [376, 58] on input "Wok Braised Nai Bai and Black Fungus superior mushroom oyster soy sauce, crunch…" at bounding box center [371, 62] width 9 height 9
radio input "true"
click at [493, 175] on div "sauteed garlic spinach, romesco sauce, eggs, parmesan cheese shreds" at bounding box center [476, 184] width 193 height 19
click at [376, 169] on input "Oven Baked Shakshouka sauteed garlic spinach, romesco sauce, eggs, parmesan che…" at bounding box center [371, 167] width 9 height 9
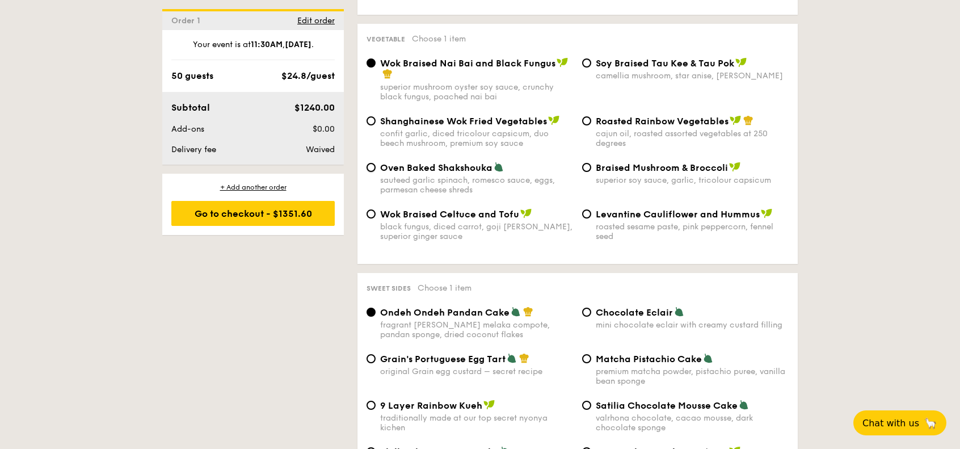
radio input "true"
click at [492, 223] on div "black fungus, diced carrot, goji [PERSON_NAME], superior ginger sauce" at bounding box center [476, 231] width 193 height 19
click at [376, 219] on input "Wok Braised Celtuce and Tofu black fungus, diced carrot, goji [PERSON_NAME], su…" at bounding box center [371, 213] width 9 height 9
radio input "true"
click at [638, 222] on div "roasted sesame paste, pink peppercorn, fennel seed" at bounding box center [692, 231] width 193 height 19
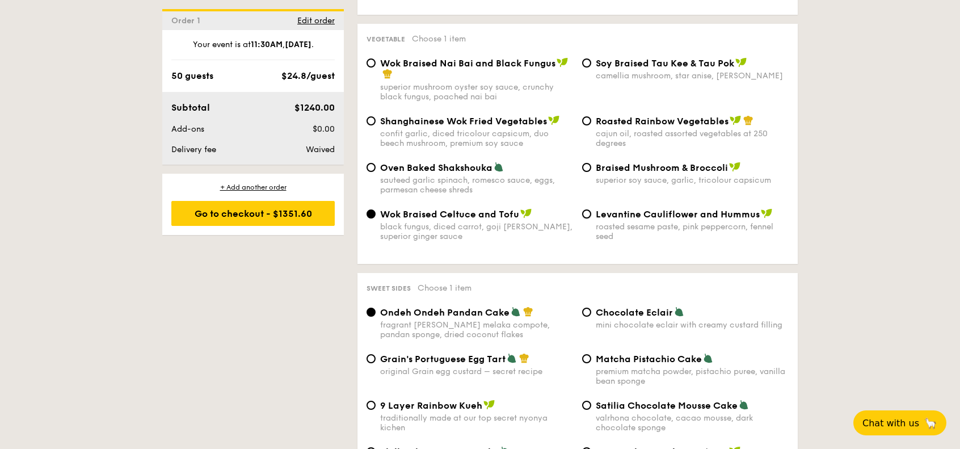
click at [591, 217] on input "Levantine Cauliflower and Hummus roasted sesame paste, pink peppercorn, fennel …" at bounding box center [586, 213] width 9 height 9
radio input "true"
click at [648, 166] on div "Braised Mushroom & Broccoli superior soy sauce, garlic, tricolour capsicum" at bounding box center [692, 173] width 193 height 23
click at [591, 166] on input "Braised Mushroom & Broccoli superior soy sauce, garlic, tricolour capsicum" at bounding box center [586, 167] width 9 height 9
radio input "true"
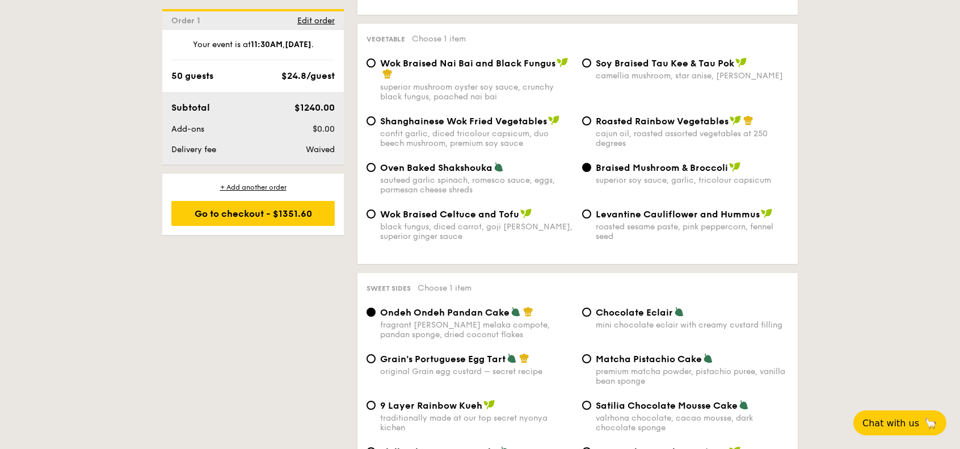
click at [656, 208] on div "Levantine Cauliflower and Hummus" at bounding box center [692, 213] width 193 height 11
click at [591, 209] on input "Levantine Cauliflower and Hummus roasted sesame paste, pink peppercorn, fennel …" at bounding box center [586, 213] width 9 height 9
radio input "true"
click at [665, 162] on span "Braised Mushroom & Broccoli" at bounding box center [662, 167] width 132 height 11
click at [591, 163] on input "Braised Mushroom & Broccoli superior soy sauce, garlic, tricolour capsicum" at bounding box center [586, 167] width 9 height 9
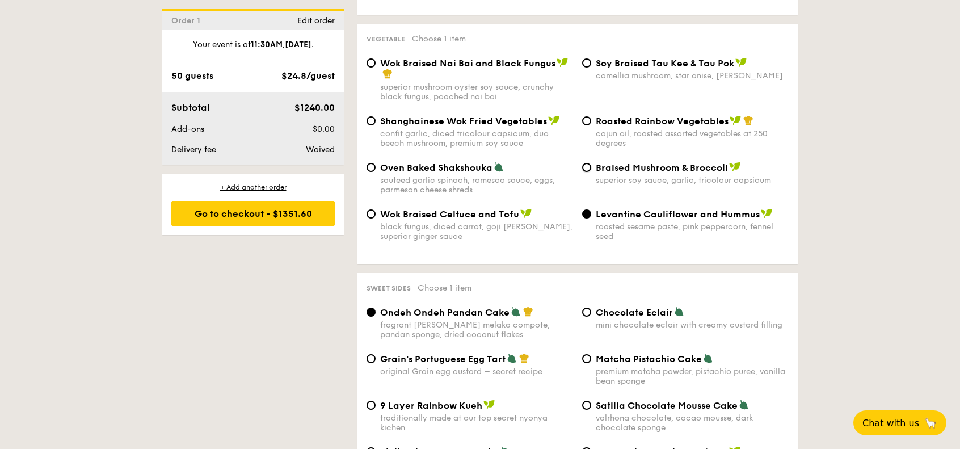
radio input "true"
click at [668, 129] on div "cajun oil, roasted assorted vegetables at 250 degrees" at bounding box center [692, 138] width 193 height 19
click at [591, 124] on input "Roasted Rainbow Vegetables cajun oil, roasted assorted vegetables at 250 degrees" at bounding box center [586, 120] width 9 height 9
radio input "true"
click at [664, 71] on div "camellia mushroom, star anise, [PERSON_NAME]" at bounding box center [692, 76] width 193 height 10
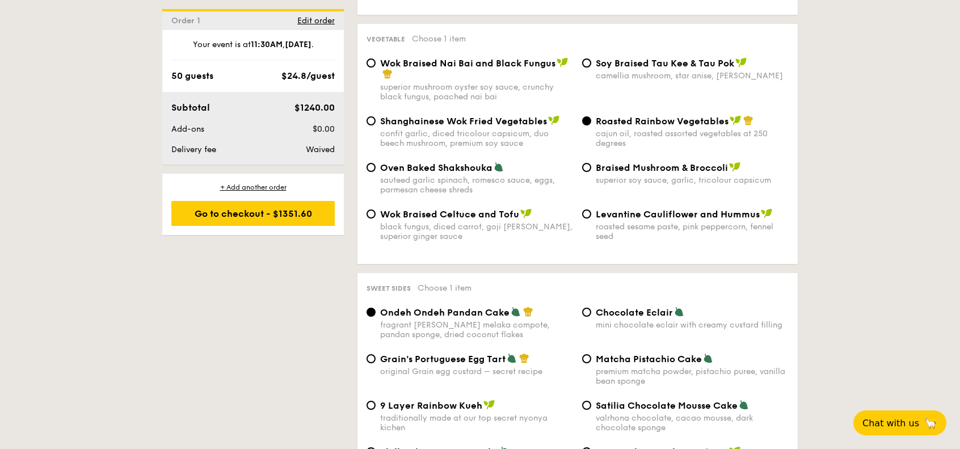
click at [591, 64] on input "⁠Soy Braised Tau Kee & Tau Pok camellia mushroom, star anise, goji [PERSON_NAME]" at bounding box center [586, 62] width 9 height 9
radio input "true"
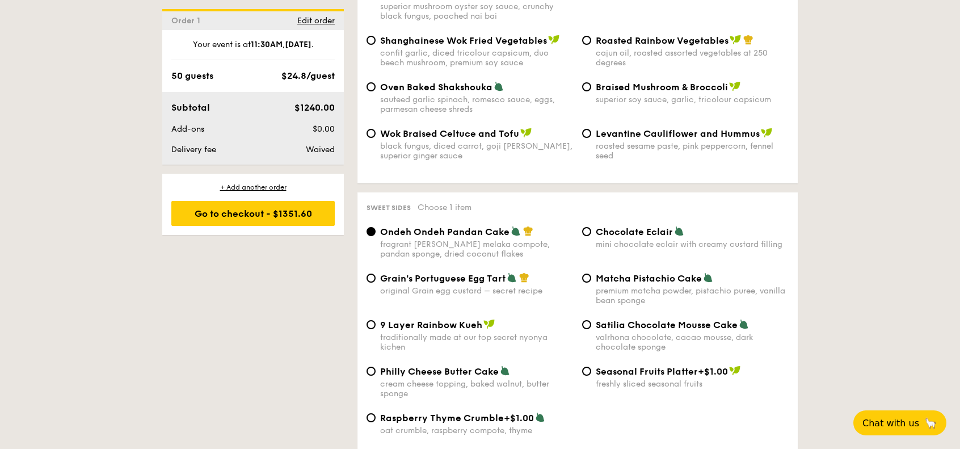
scroll to position [1646, 0]
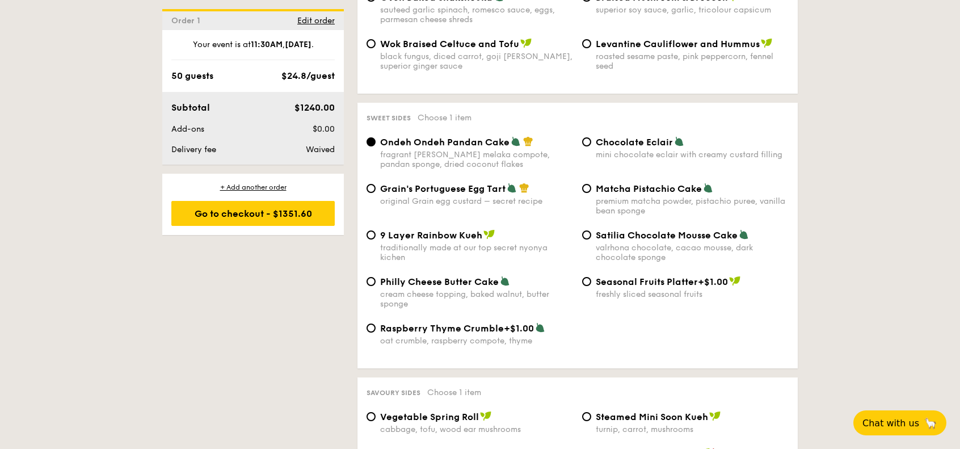
click at [642, 203] on div "premium matcha powder, pistachio puree, vanilla bean sponge" at bounding box center [692, 205] width 193 height 19
click at [591, 193] on input "Matcha Pistachio Cake premium matcha powder, pistachio puree, vanilla bean spon…" at bounding box center [586, 188] width 9 height 9
radio input "true"
click at [486, 196] on div "original Grain egg custard – secret recipe" at bounding box center [476, 201] width 193 height 10
click at [376, 192] on input "Grain's Portuguese Egg Tart original Grain egg custard – secret recipe" at bounding box center [371, 188] width 9 height 9
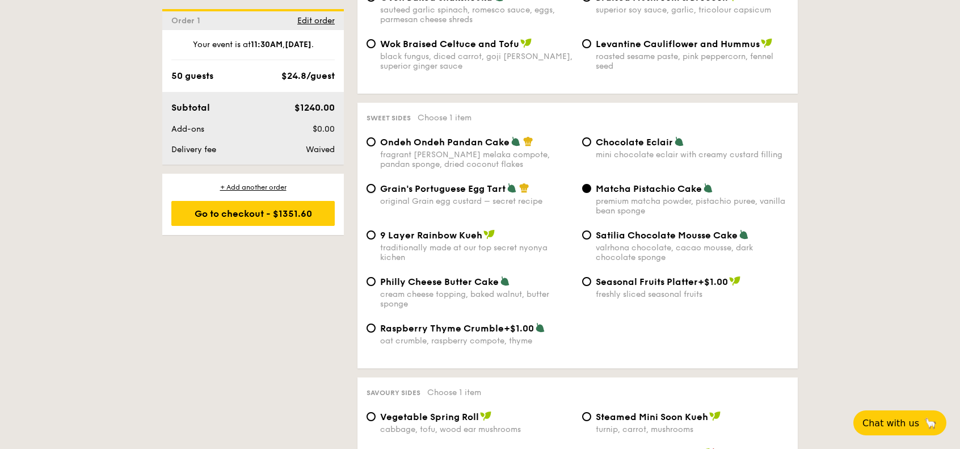
radio input "true"
click at [641, 196] on div "premium matcha powder, pistachio puree, vanilla bean sponge" at bounding box center [692, 205] width 193 height 19
click at [591, 190] on input "Matcha Pistachio Cake premium matcha powder, pistachio puree, vanilla bean spon…" at bounding box center [586, 188] width 9 height 9
radio input "true"
click at [506, 202] on div "Grain's Portuguese Egg Tart original Grain egg custard – secret recipe Matcha P…" at bounding box center [577, 206] width 431 height 47
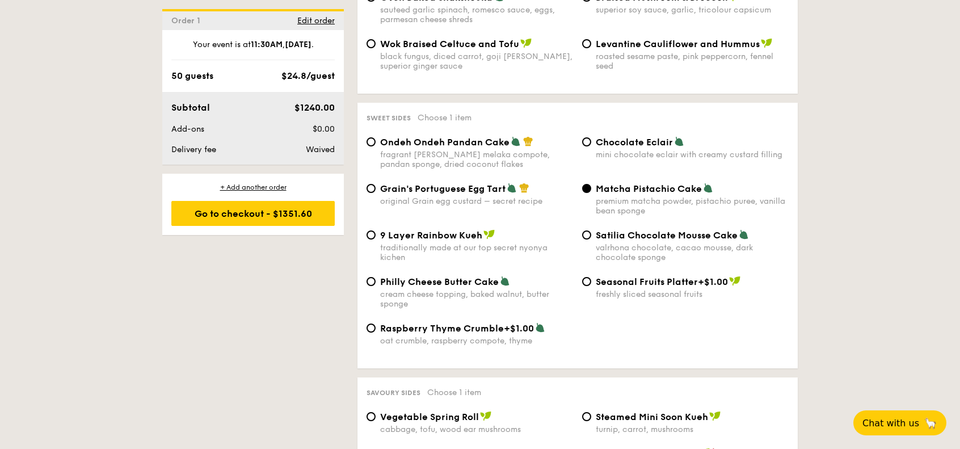
click at [503, 199] on div "Grain's Portuguese Egg Tart original Grain egg custard – secret recipe Matcha P…" at bounding box center [577, 206] width 431 height 47
click at [504, 196] on div "original Grain egg custard – secret recipe" at bounding box center [476, 201] width 193 height 10
click at [376, 192] on input "Grain's Portuguese Egg Tart original Grain egg custard – secret recipe" at bounding box center [371, 188] width 9 height 9
radio input "true"
click at [608, 196] on div "premium matcha powder, pistachio puree, vanilla bean sponge" at bounding box center [692, 205] width 193 height 19
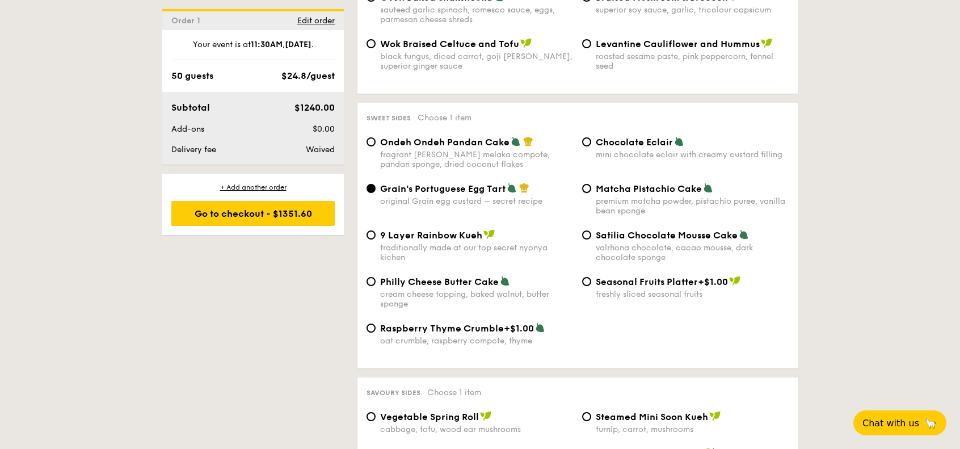
click at [591, 193] on input "Matcha Pistachio Cake premium matcha powder, pistachio puree, vanilla bean spon…" at bounding box center [586, 188] width 9 height 9
radio input "true"
click at [526, 196] on div "original Grain egg custard – secret recipe" at bounding box center [476, 201] width 193 height 10
click at [376, 191] on input "Grain's Portuguese Egg Tart original Grain egg custard – secret recipe" at bounding box center [371, 188] width 9 height 9
radio input "true"
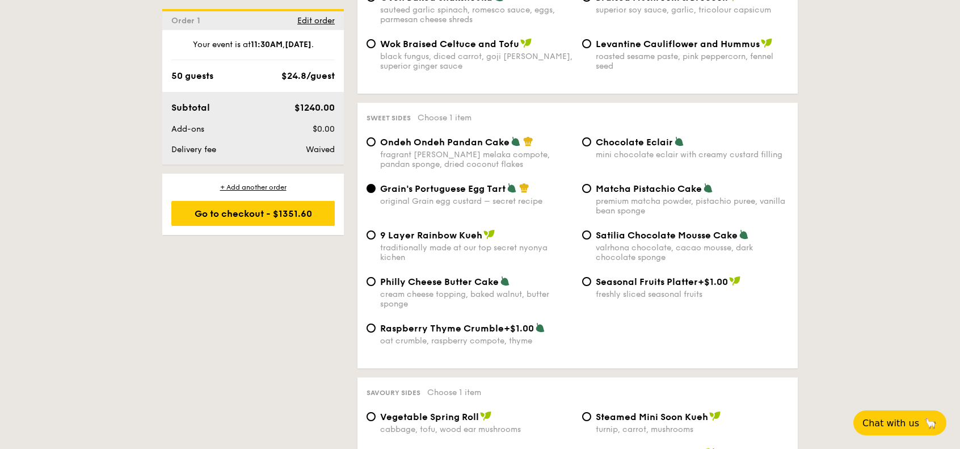
click at [610, 188] on div "Matcha Pistachio Cake premium matcha powder, pistachio puree, vanilla bean spon…" at bounding box center [692, 199] width 193 height 33
click at [591, 188] on input "Matcha Pistachio Cake premium matcha powder, pistachio puree, vanilla bean spon…" at bounding box center [586, 188] width 9 height 9
radio input "true"
click at [497, 187] on div "Grain's Portuguese Egg Tart original Grain egg custard – secret recipe" at bounding box center [476, 194] width 193 height 23
click at [376, 187] on input "Grain's Portuguese Egg Tart original Grain egg custard – secret recipe" at bounding box center [371, 188] width 9 height 9
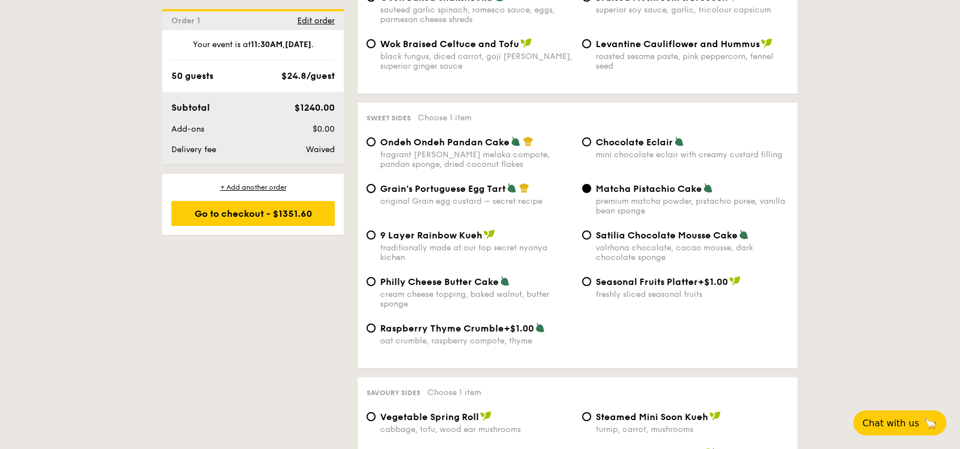
radio input "true"
click at [633, 196] on div "premium matcha powder, pistachio puree, vanilla bean sponge" at bounding box center [692, 205] width 193 height 19
click at [591, 190] on input "Matcha Pistachio Cake premium matcha powder, pistachio puree, vanilla bean spon…" at bounding box center [586, 188] width 9 height 9
radio input "true"
click at [482, 183] on span "Grain's Portuguese Egg Tart" at bounding box center [442, 188] width 125 height 11
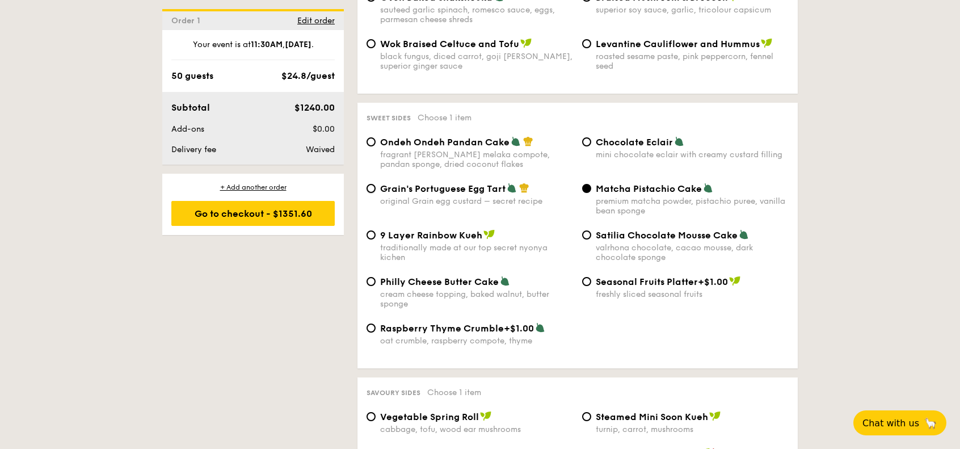
click at [376, 184] on input "Grain's Portuguese Egg Tart original Grain egg custard – secret recipe" at bounding box center [371, 188] width 9 height 9
radio input "true"
click at [614, 171] on div "Ondeh Ondeh Pandan Cake fragrant [PERSON_NAME] melaka compote, pandan sponge, d…" at bounding box center [577, 159] width 431 height 47
click at [608, 183] on span "Matcha Pistachio Cake" at bounding box center [649, 188] width 106 height 11
click at [591, 184] on input "Matcha Pistachio Cake premium matcha powder, pistachio puree, vanilla bean spon…" at bounding box center [586, 188] width 9 height 9
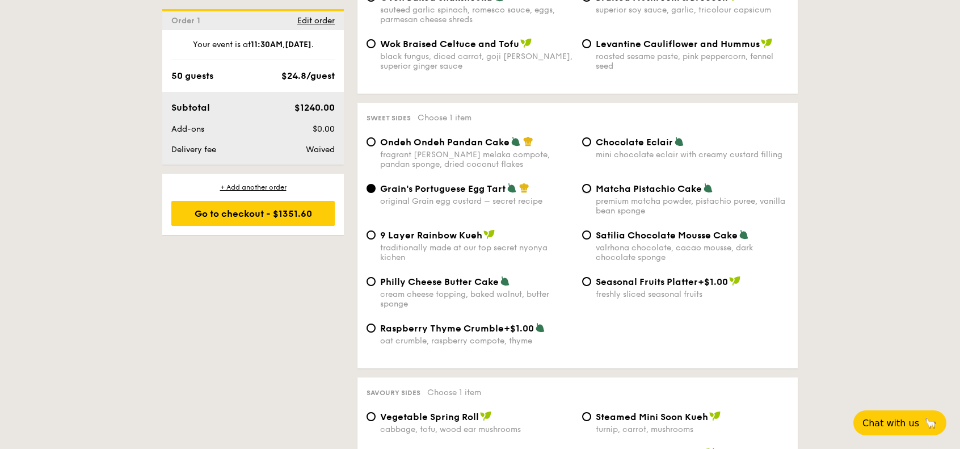
radio input "true"
click at [477, 186] on span "Grain's Portuguese Egg Tart" at bounding box center [442, 188] width 125 height 11
click at [376, 186] on input "Grain's Portuguese Egg Tart original Grain egg custard – secret recipe" at bounding box center [371, 188] width 9 height 9
radio input "true"
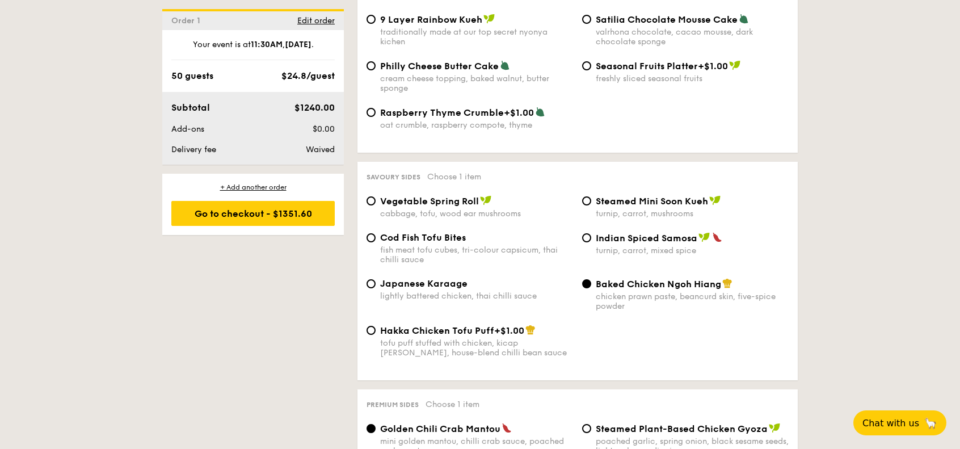
scroll to position [1873, 0]
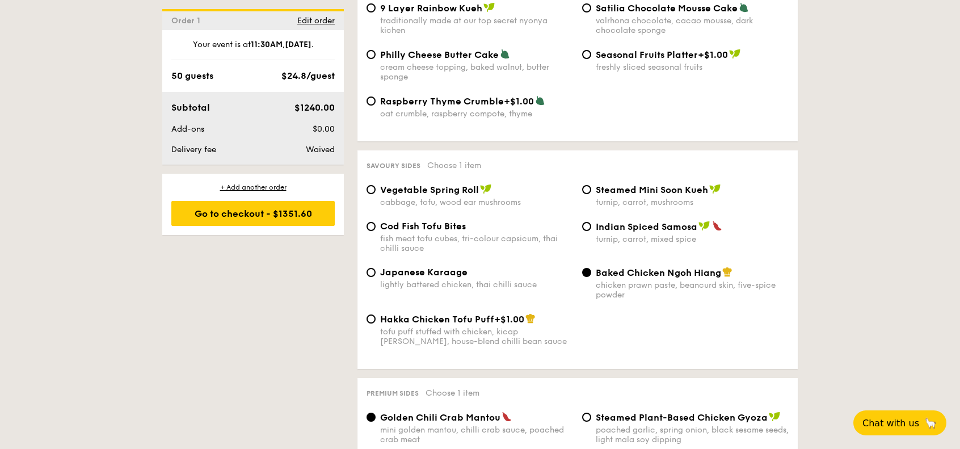
click at [627, 274] on div "Baked Chicken Ngoh Hiang chicken prawn paste, beancurd skin, five-spice powder" at bounding box center [692, 283] width 193 height 33
click at [591, 274] on input "Baked Chicken Ngoh Hiang chicken prawn paste, beancurd skin, five-spice powder" at bounding box center [586, 272] width 9 height 9
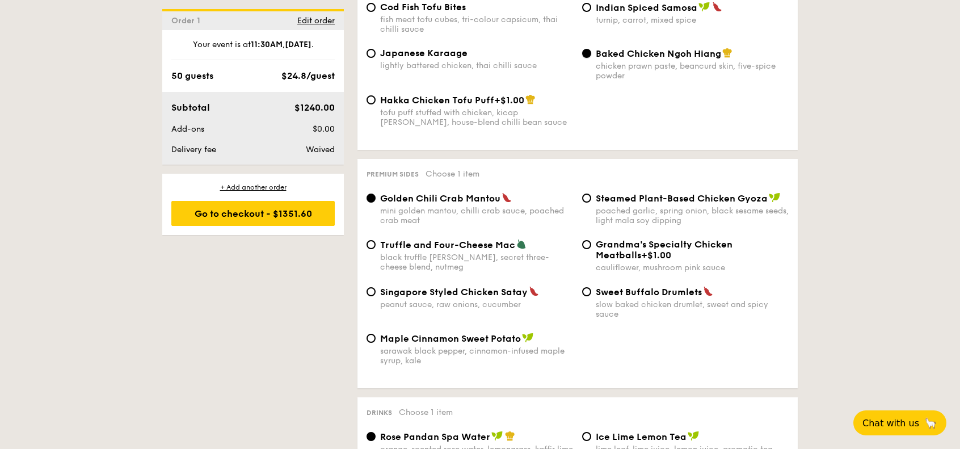
scroll to position [2100, 0]
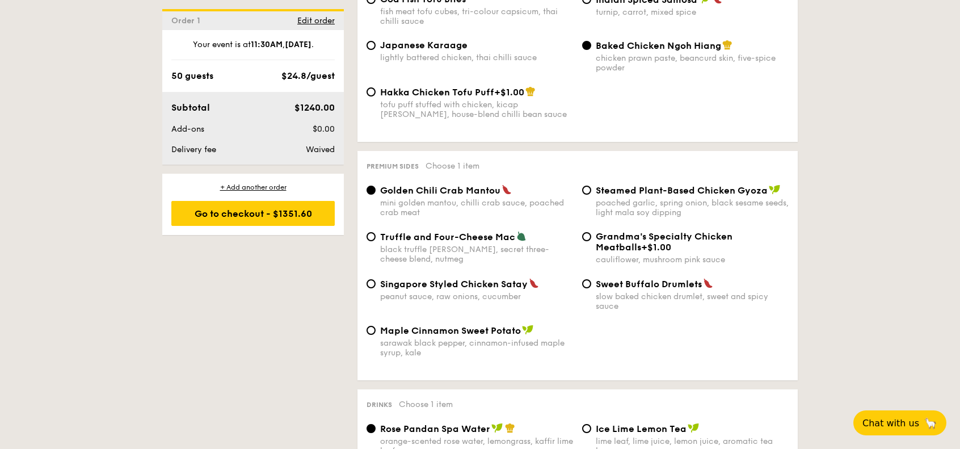
click at [485, 238] on span "Truffle and Four-Cheese Mac" at bounding box center [447, 237] width 135 height 11
click at [376, 238] on input "Truffle and Four-Cheese Mac black truffle [PERSON_NAME], secret three-cheese bl…" at bounding box center [371, 236] width 9 height 9
radio input "true"
click at [475, 198] on div "mini golden mantou, chilli crab sauce, poached crab meat" at bounding box center [476, 207] width 193 height 19
click at [376, 195] on input "Golden Chili Crab Mantou mini golden mantou, chilli crab sauce, poached crab me…" at bounding box center [371, 190] width 9 height 9
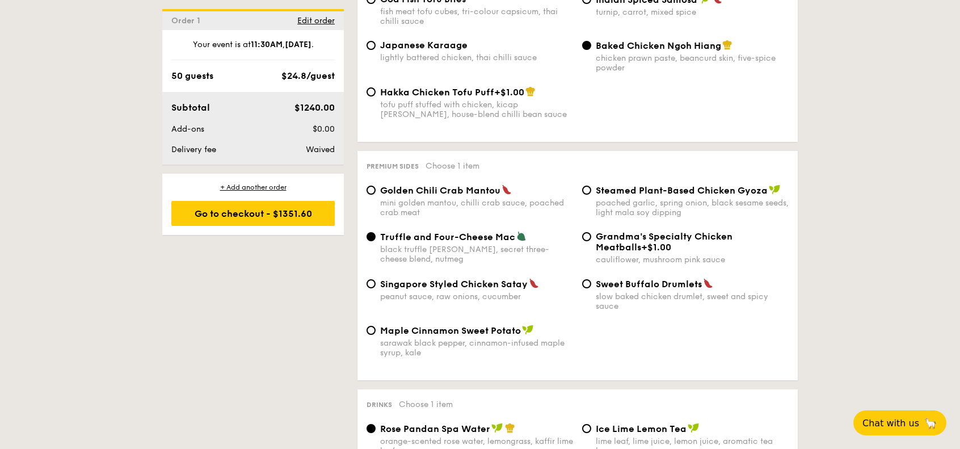
radio input "true"
click at [635, 193] on div "Steamed Plant-Based Chicken Gyoza poached garlic, spring onion, black sesame se…" at bounding box center [692, 200] width 193 height 33
click at [591, 193] on input "Steamed Plant-Based Chicken Gyoza poached garlic, spring onion, black sesame se…" at bounding box center [586, 190] width 9 height 9
radio input "true"
click at [440, 194] on div "Golden Chili Crab Mantou mini golden mantou, chilli crab sauce, poached crab me…" at bounding box center [476, 200] width 193 height 33
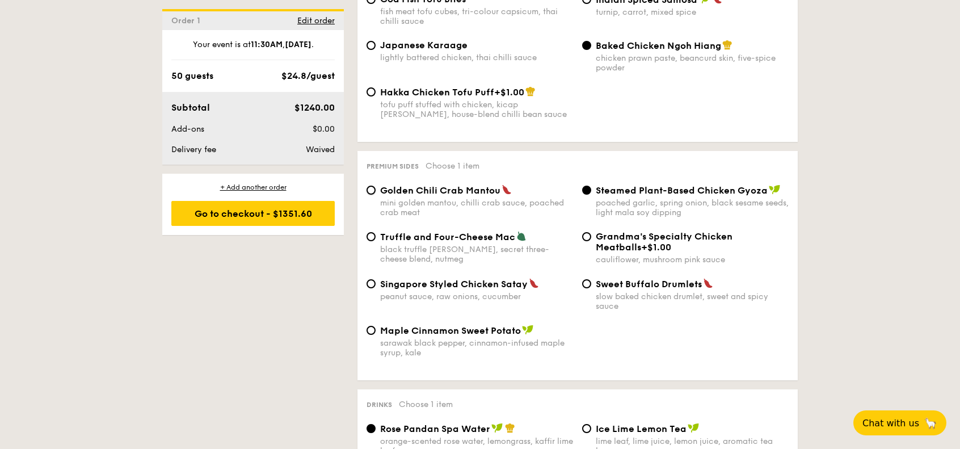
click at [376, 194] on input "Golden Chili Crab Mantou mini golden mantou, chilli crab sauce, poached crab me…" at bounding box center [371, 190] width 9 height 9
radio input "true"
click at [453, 223] on div "Golden Chili Crab Mantou mini golden mantou, chilli crab sauce, poached crab me…" at bounding box center [577, 207] width 431 height 47
click at [455, 231] on div "Truffle and Four-Cheese Mac" at bounding box center [476, 236] width 193 height 11
click at [376, 232] on input "Truffle and Four-Cheese Mac black truffle [PERSON_NAME], secret three-cheese bl…" at bounding box center [371, 236] width 9 height 9
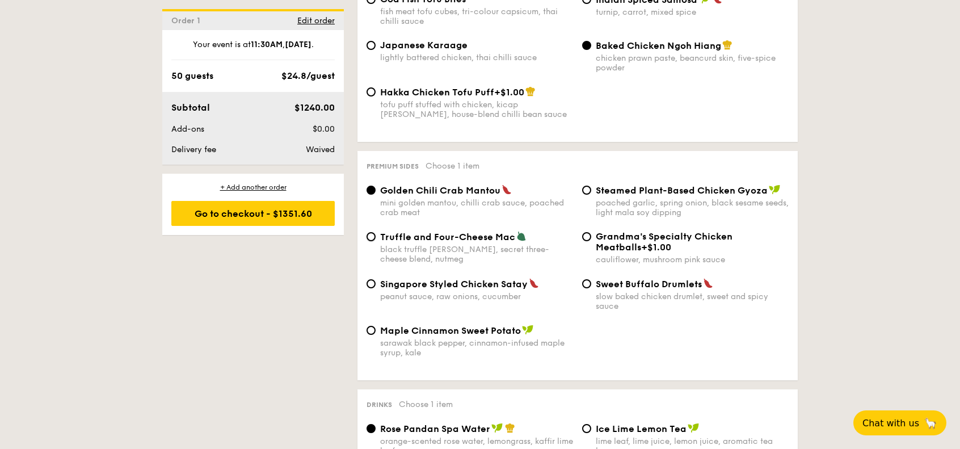
radio input "true"
click at [474, 185] on span "Golden Chili Crab Mantou" at bounding box center [440, 190] width 120 height 11
click at [376, 186] on input "Golden Chili Crab Mantou mini golden mantou, chilli crab sauce, poached crab me…" at bounding box center [371, 190] width 9 height 9
radio input "true"
click at [645, 186] on span "Steamed Plant-Based Chicken Gyoza" at bounding box center [682, 190] width 172 height 11
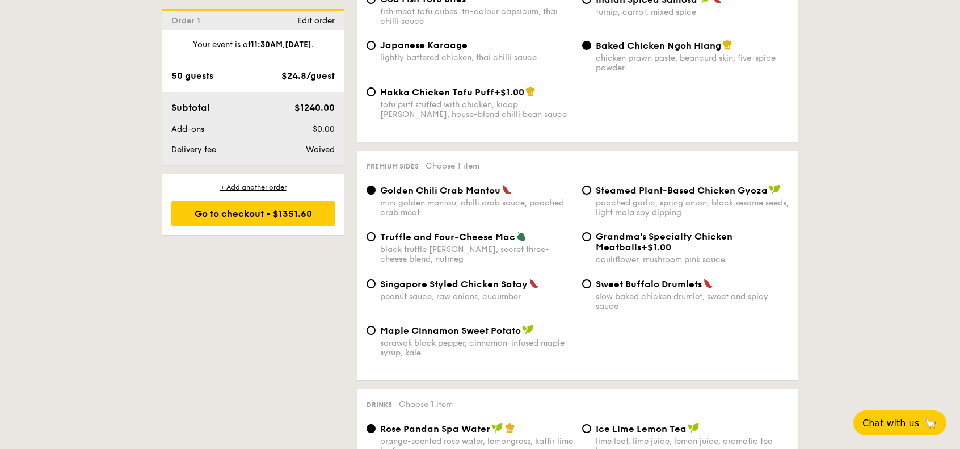
click at [591, 186] on input "Steamed Plant-Based Chicken Gyoza poached garlic, spring onion, black sesame se…" at bounding box center [586, 190] width 9 height 9
radio input "true"
click at [648, 231] on span "Grandma's Specialty Chicken Meatballs" at bounding box center [664, 242] width 137 height 22
click at [591, 232] on input "Grandma's Specialty Chicken Meatballs +$1.00 cauliflower, mushroom pink sauce" at bounding box center [586, 236] width 9 height 9
radio input "true"
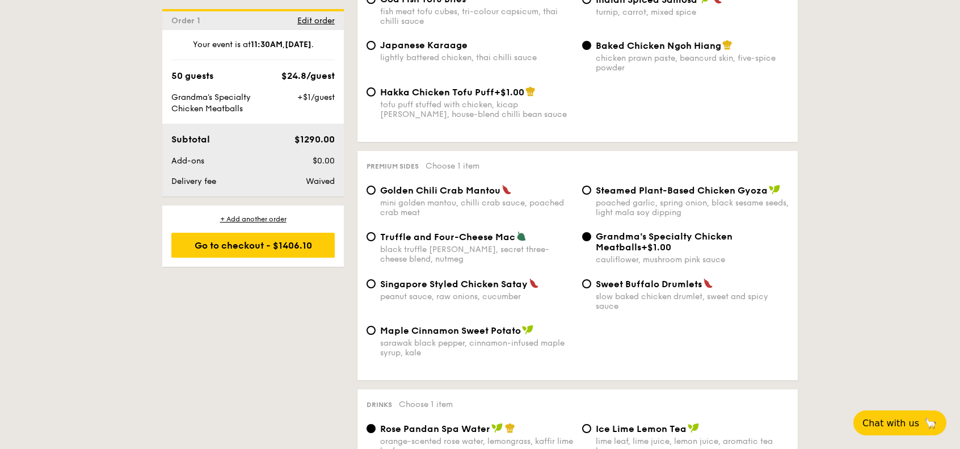
click at [628, 279] on span "Sweet Buffalo Drumlets" at bounding box center [649, 284] width 106 height 11
click at [591, 279] on input "Sweet Buffalo Drumlets slow baked chicken drumlet, sweet and spicy sauce" at bounding box center [586, 283] width 9 height 9
radio input "true"
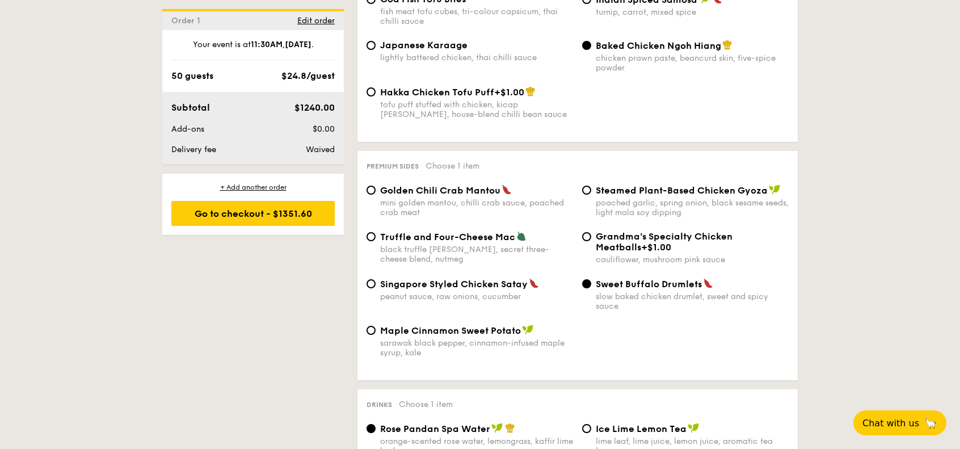
click at [456, 279] on span "Singapore Styled Chicken Satay" at bounding box center [454, 284] width 148 height 11
click at [376, 279] on input "Singapore Styled Chicken Satay peanut sauce, raw onions, cucumber" at bounding box center [371, 283] width 9 height 9
radio input "true"
click at [470, 205] on div "mini golden mantou, chilli crab sauce, poached crab meat" at bounding box center [476, 207] width 193 height 19
click at [376, 195] on input "Golden Chili Crab Mantou mini golden mantou, chilli crab sauce, poached crab me…" at bounding box center [371, 190] width 9 height 9
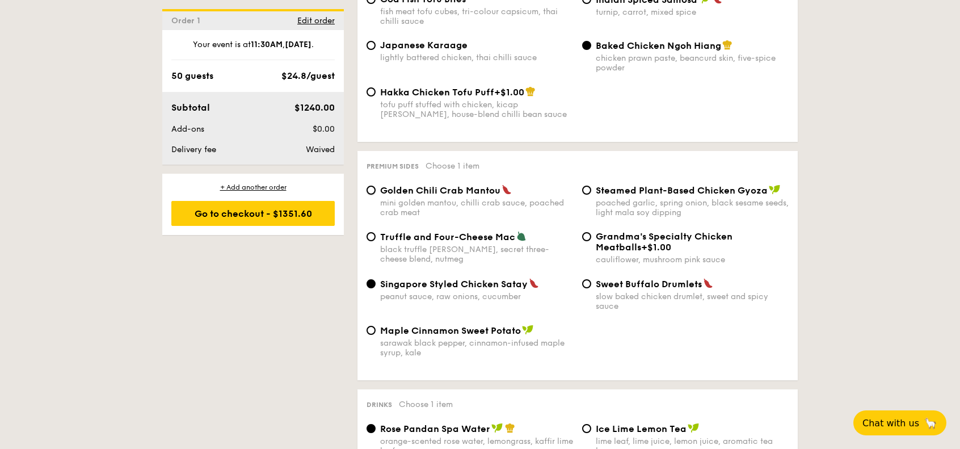
radio input "true"
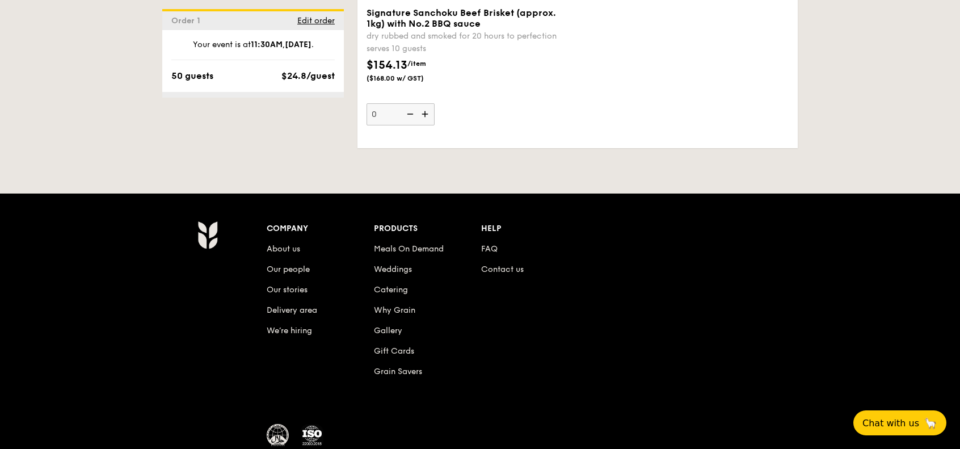
scroll to position [2590, 0]
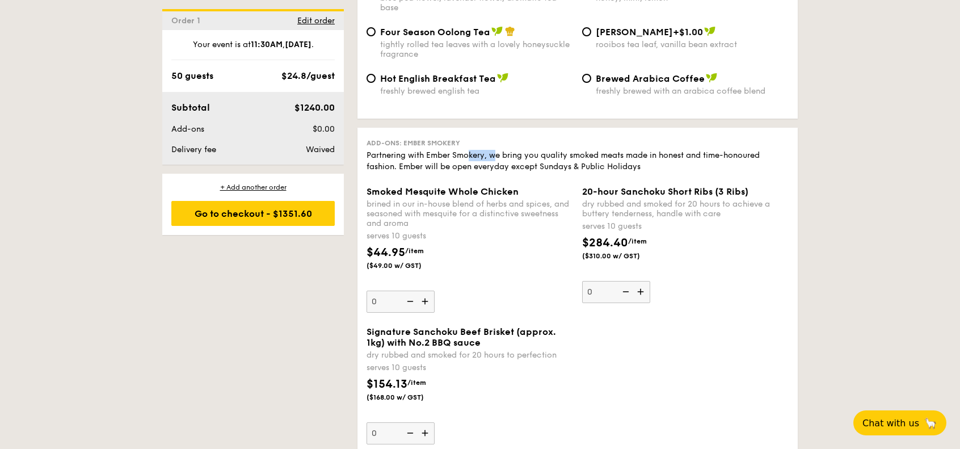
drag, startPoint x: 471, startPoint y: 158, endPoint x: 497, endPoint y: 152, distance: 27.0
click at [497, 152] on div "Partnering with Ember Smokery, we bring you quality smoked meats made in honest…" at bounding box center [578, 161] width 422 height 23
click at [266, 221] on div "Go to checkout - $1351.60" at bounding box center [252, 213] width 163 height 25
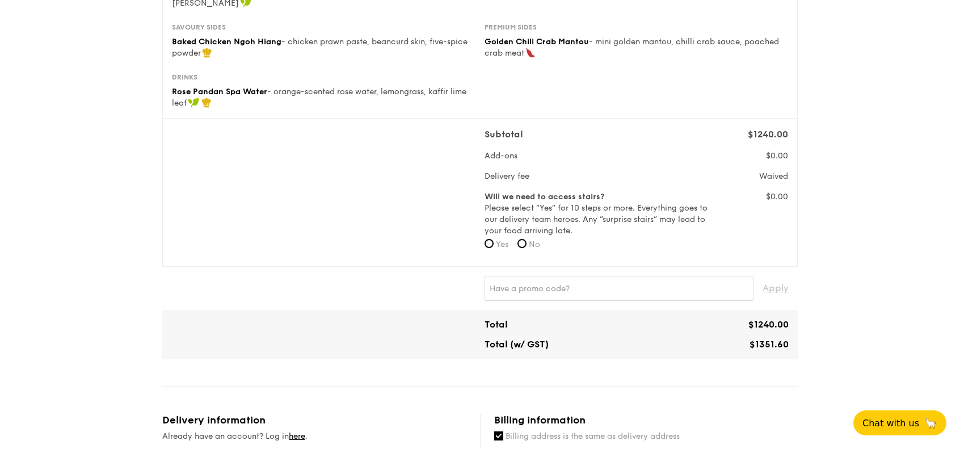
scroll to position [291, 0]
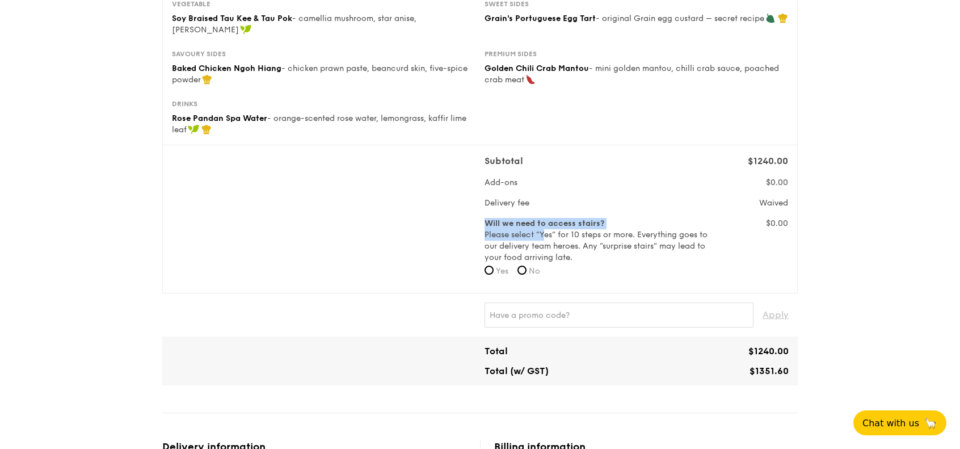
drag, startPoint x: 556, startPoint y: 216, endPoint x: 637, endPoint y: 216, distance: 81.2
click at [637, 218] on label "Will we need to access stairs? Please select “Yes” for 10 steps or more. Everyt…" at bounding box center [597, 240] width 225 height 45
click at [635, 218] on label "Will we need to access stairs? Please select “Yes” for 10 steps or more. Everyt…" at bounding box center [597, 240] width 225 height 45
click at [523, 251] on form "Will we need to access stairs? Please select “Yes” for 10 steps or more. Everyt…" at bounding box center [597, 251] width 225 height 66
click at [527, 266] on input "No" at bounding box center [522, 270] width 9 height 9
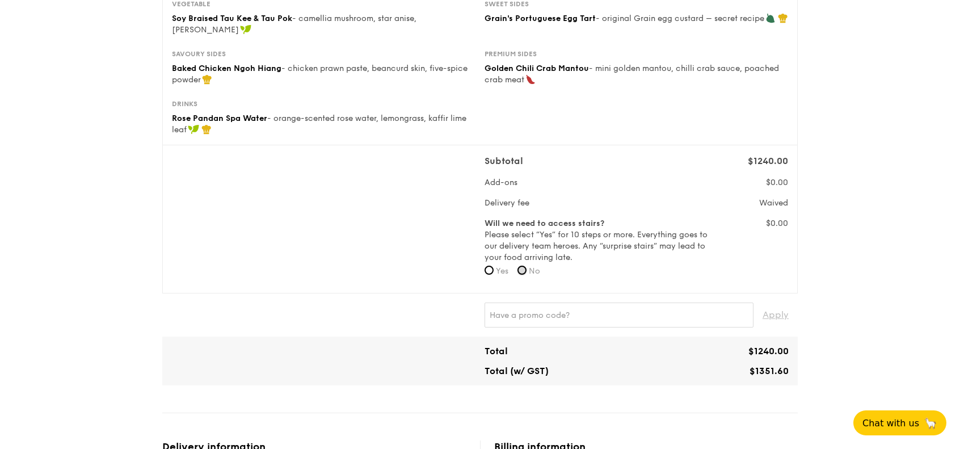
radio input "true"
drag, startPoint x: 521, startPoint y: 181, endPoint x: 560, endPoint y: 183, distance: 39.2
click at [559, 184] on div "Subtotal $1240.00 Add-ons $0.00 Delivery fee Waived Will we need to access stai…" at bounding box center [637, 218] width 304 height 129
click at [560, 183] on div "Subtotal $1240.00 Add-ons $0.00 Delivery fee Waived Will we need to access stai…" at bounding box center [637, 218] width 304 height 129
drag, startPoint x: 507, startPoint y: 163, endPoint x: 529, endPoint y: 167, distance: 22.0
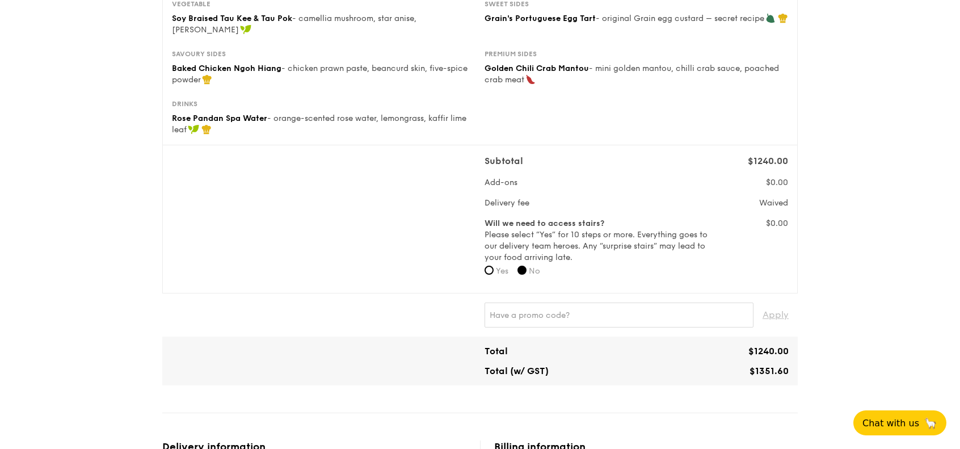
click at [527, 167] on div "Subtotal $1240.00 Add-ons $0.00 Delivery fee Waived Will we need to access stai…" at bounding box center [637, 218] width 304 height 129
click at [530, 177] on div "Add-ons" at bounding box center [597, 182] width 234 height 11
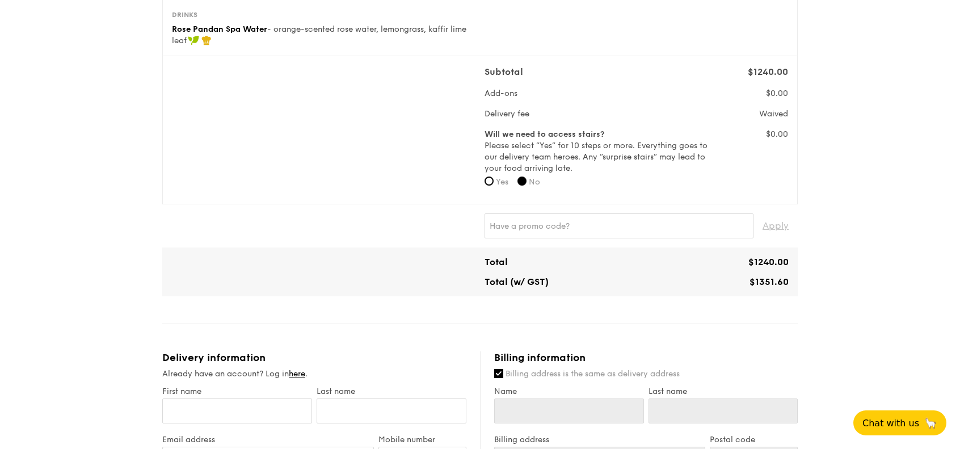
scroll to position [404, 0]
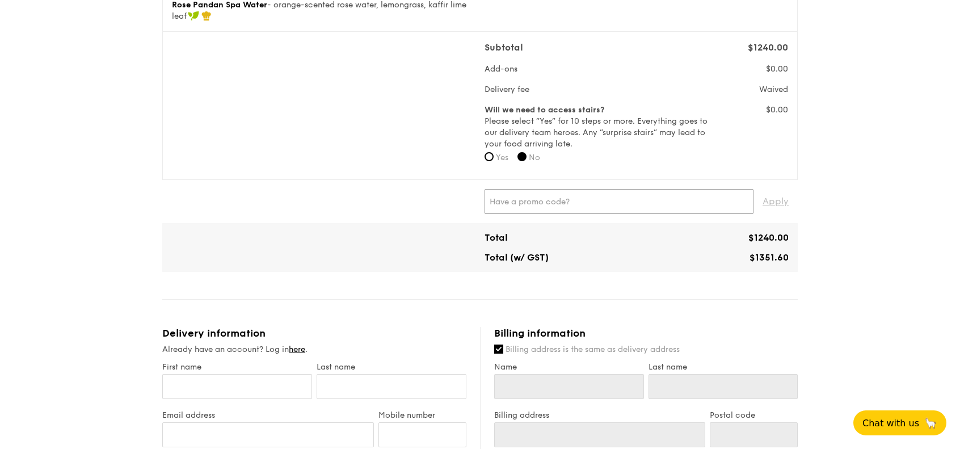
click at [601, 200] on input "text" at bounding box center [619, 201] width 269 height 25
click at [423, 189] on div "Apply" at bounding box center [480, 201] width 627 height 25
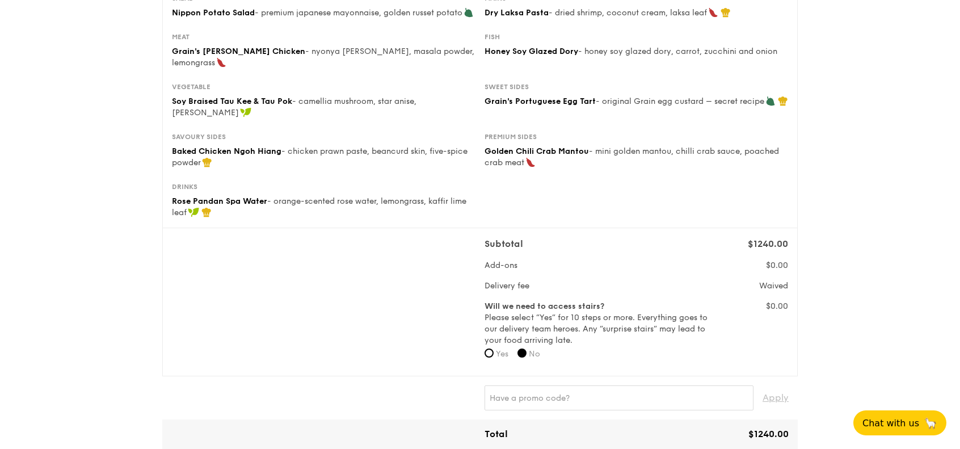
scroll to position [0, 0]
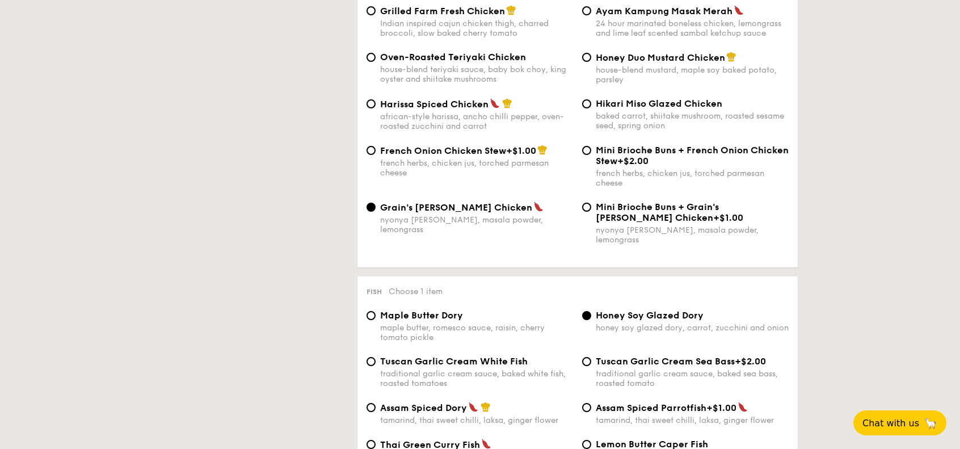
scroll to position [910, 0]
